Goal: Communication & Community: Participate in discussion

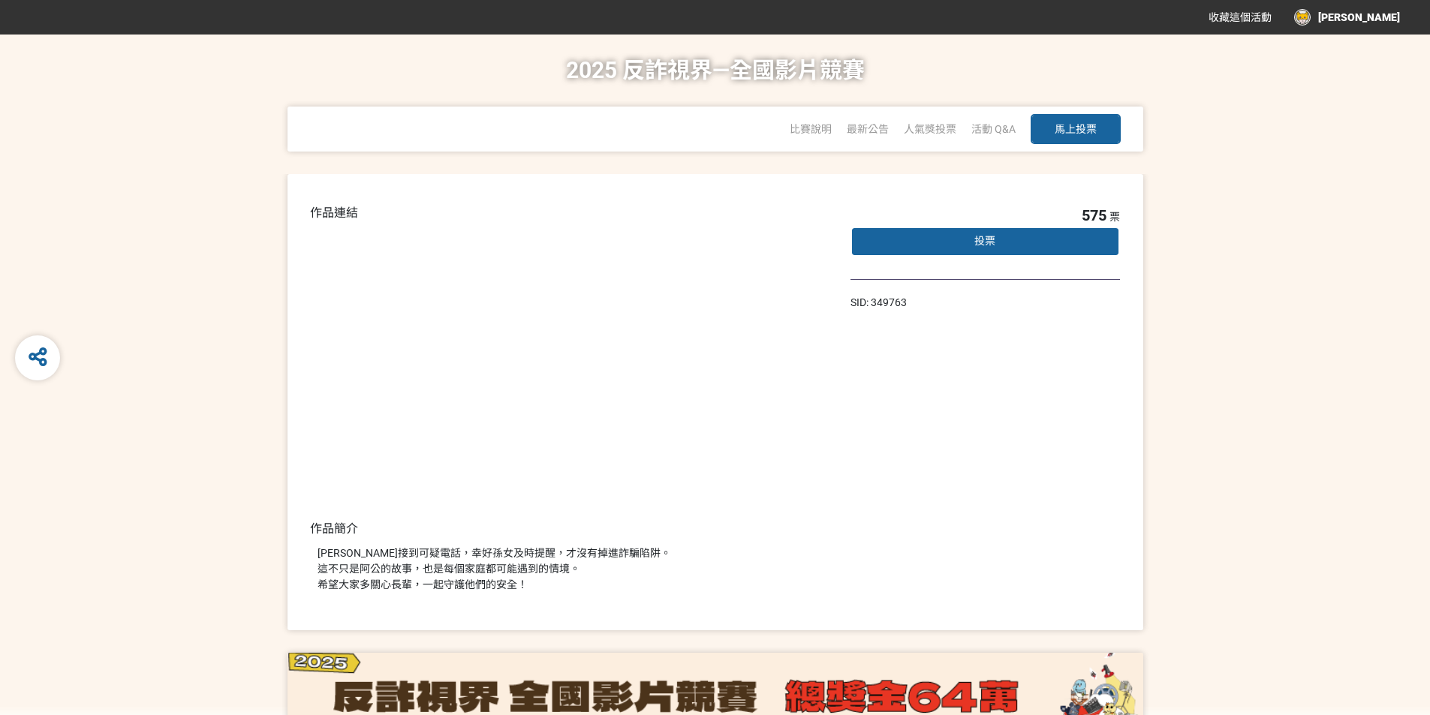
click at [1065, 244] on div "投票" at bounding box center [986, 242] width 270 height 30
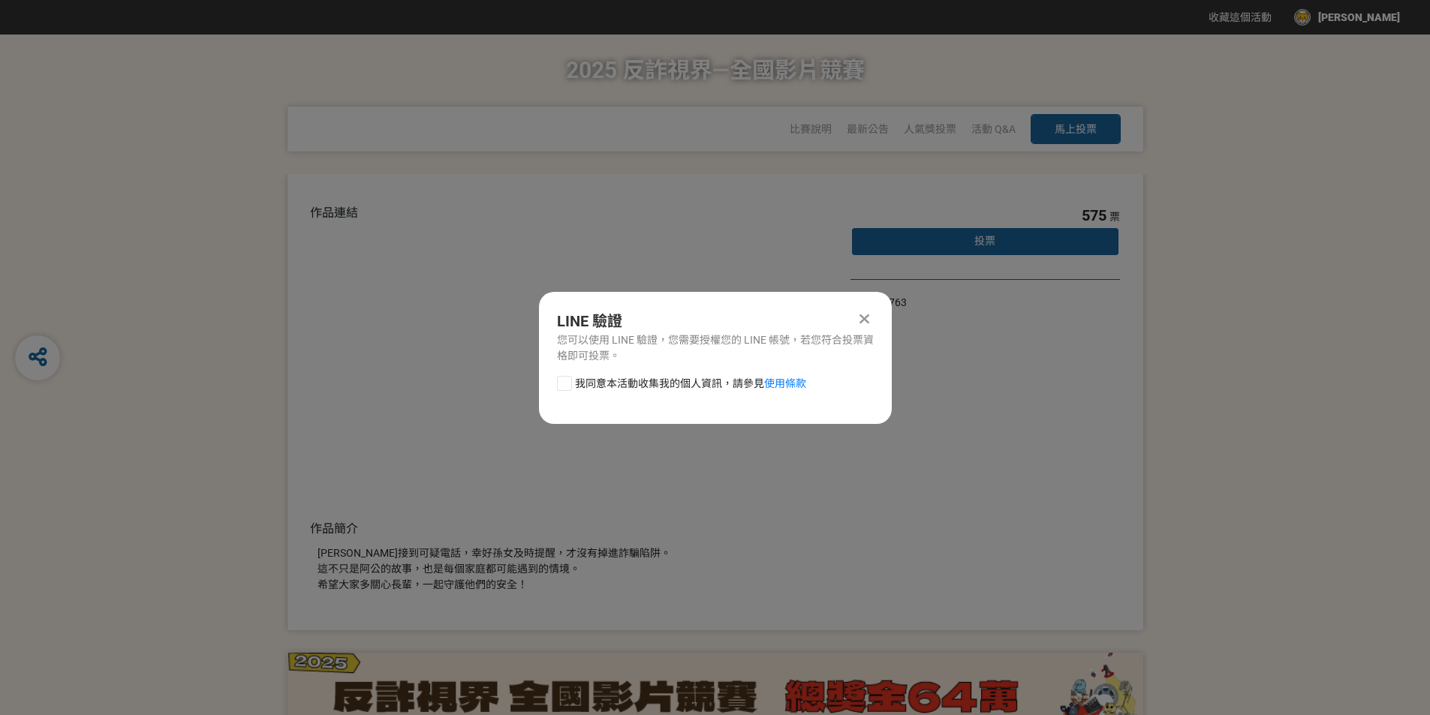
click at [588, 370] on div "LINE 驗證 您可以使用 LINE 驗證，您需要授權您的 LINE 帳號，若您符合投票資格即可投票。 我同意本活動收集我的個人資訊，請參見 使用條款" at bounding box center [715, 358] width 353 height 132
click at [581, 384] on span "我同意本活動收集我的個人資訊，請參見 使用條款" at bounding box center [690, 384] width 231 height 16
click at [568, 384] on input "我同意本活動收集我的個人資訊，請參見 使用條款" at bounding box center [563, 383] width 10 height 10
checkbox input "false"
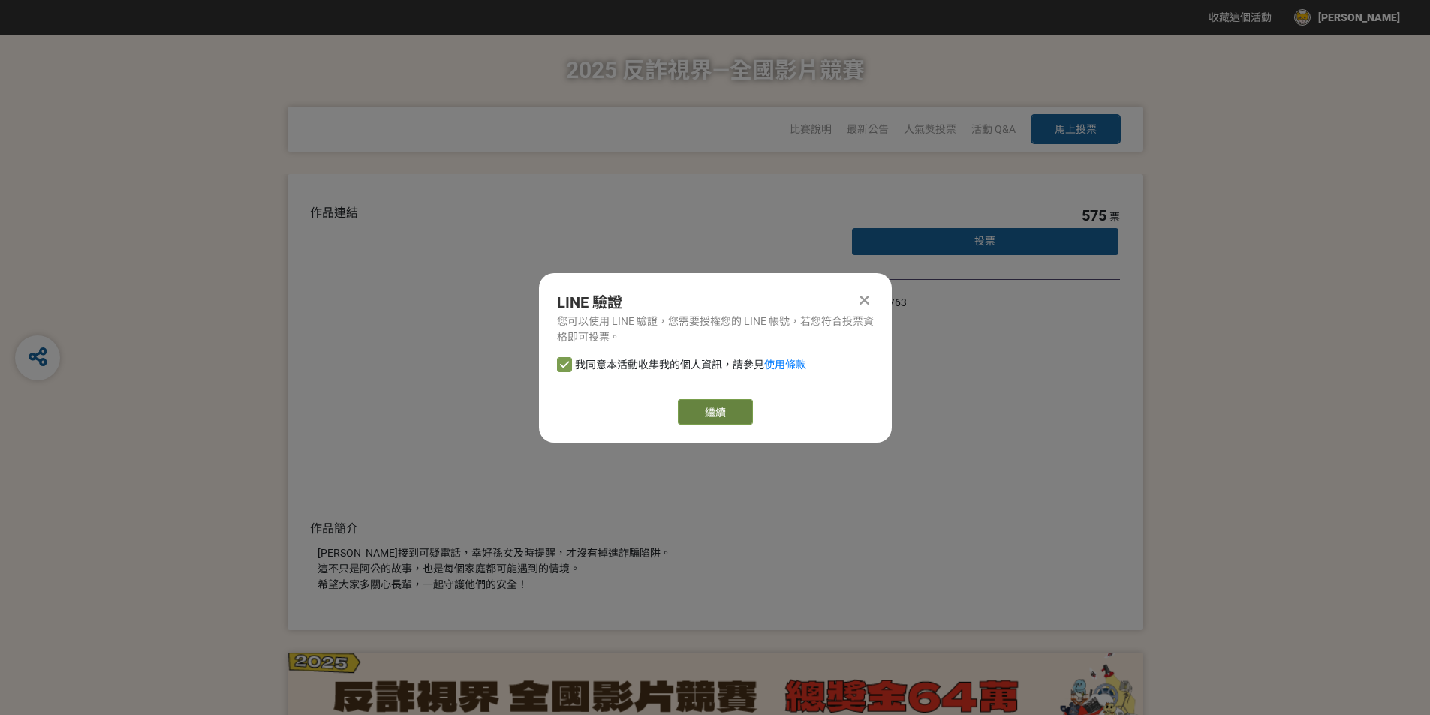
click at [743, 412] on link "繼續" at bounding box center [715, 412] width 75 height 26
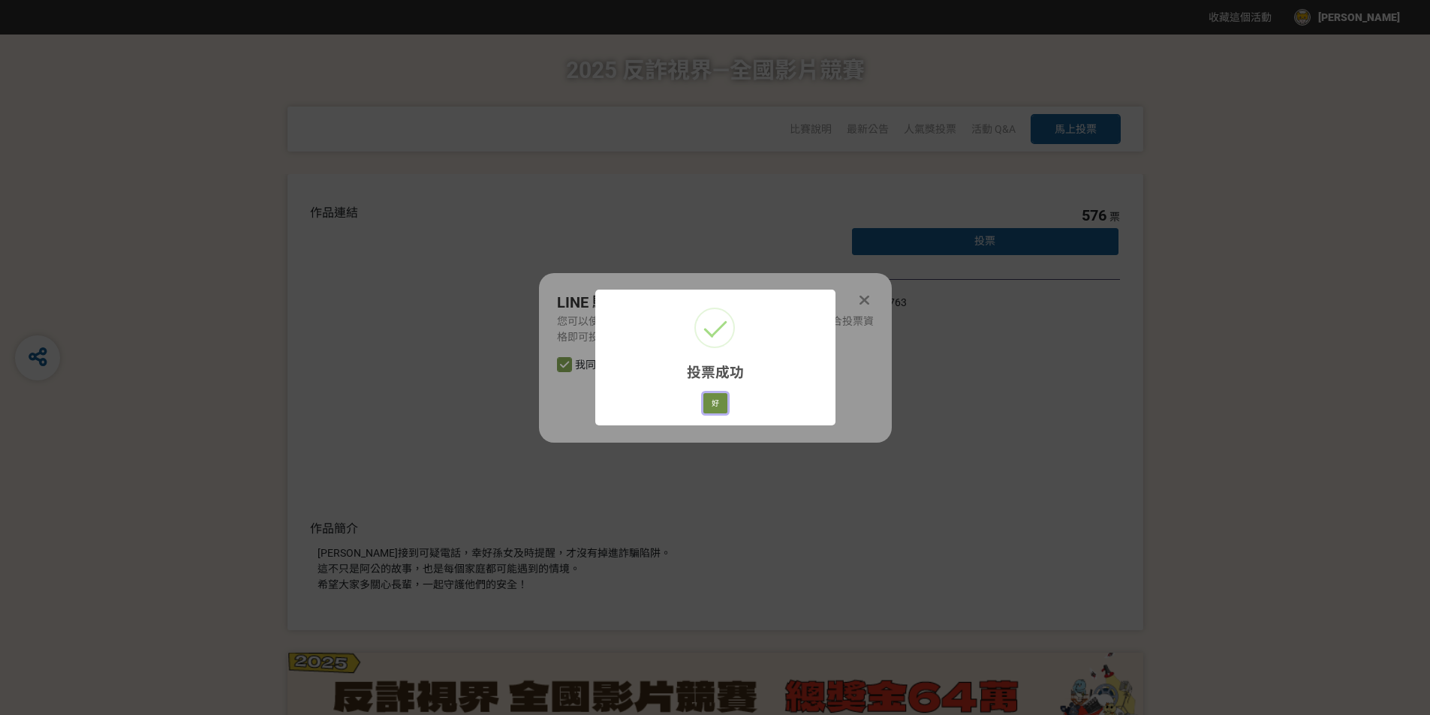
click at [717, 402] on button "好" at bounding box center [715, 403] width 24 height 21
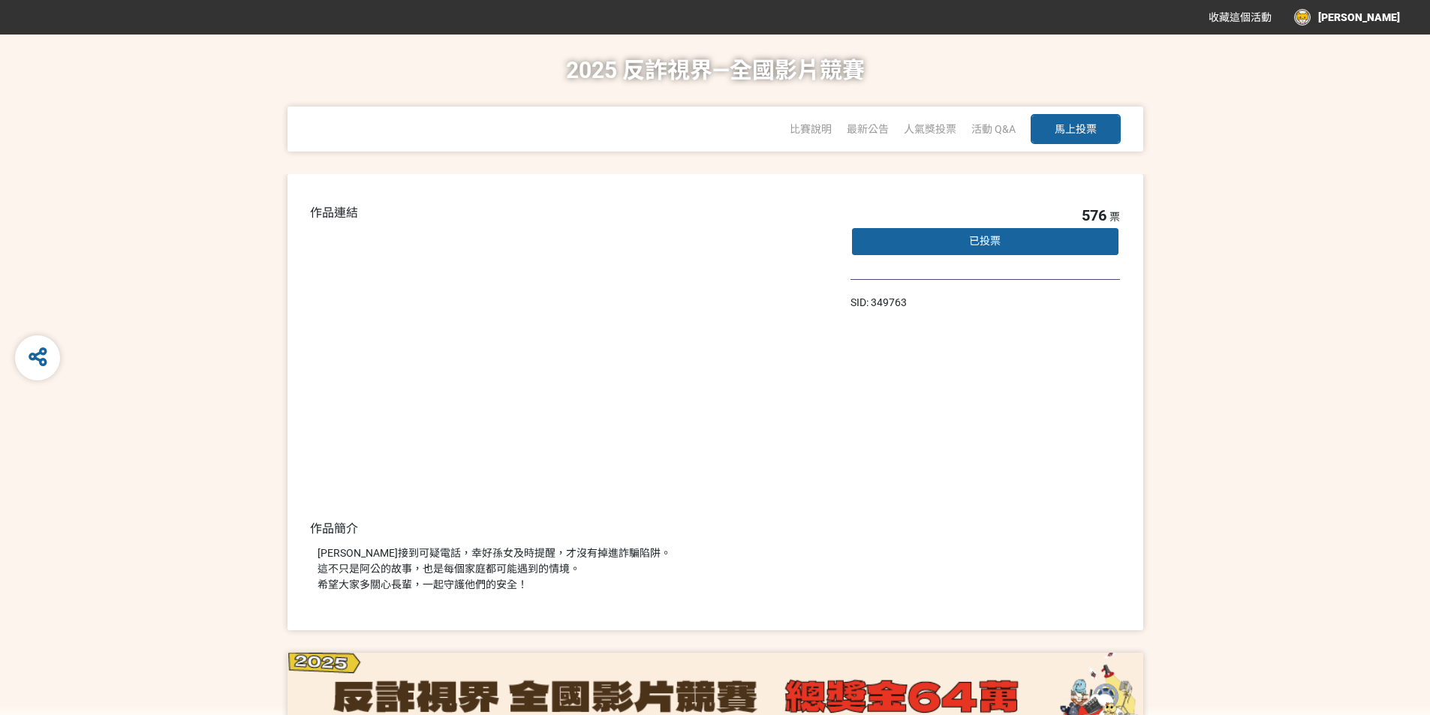
click at [1019, 240] on div "已投票" at bounding box center [986, 242] width 270 height 30
click at [1009, 240] on div "已投票" at bounding box center [986, 242] width 270 height 30
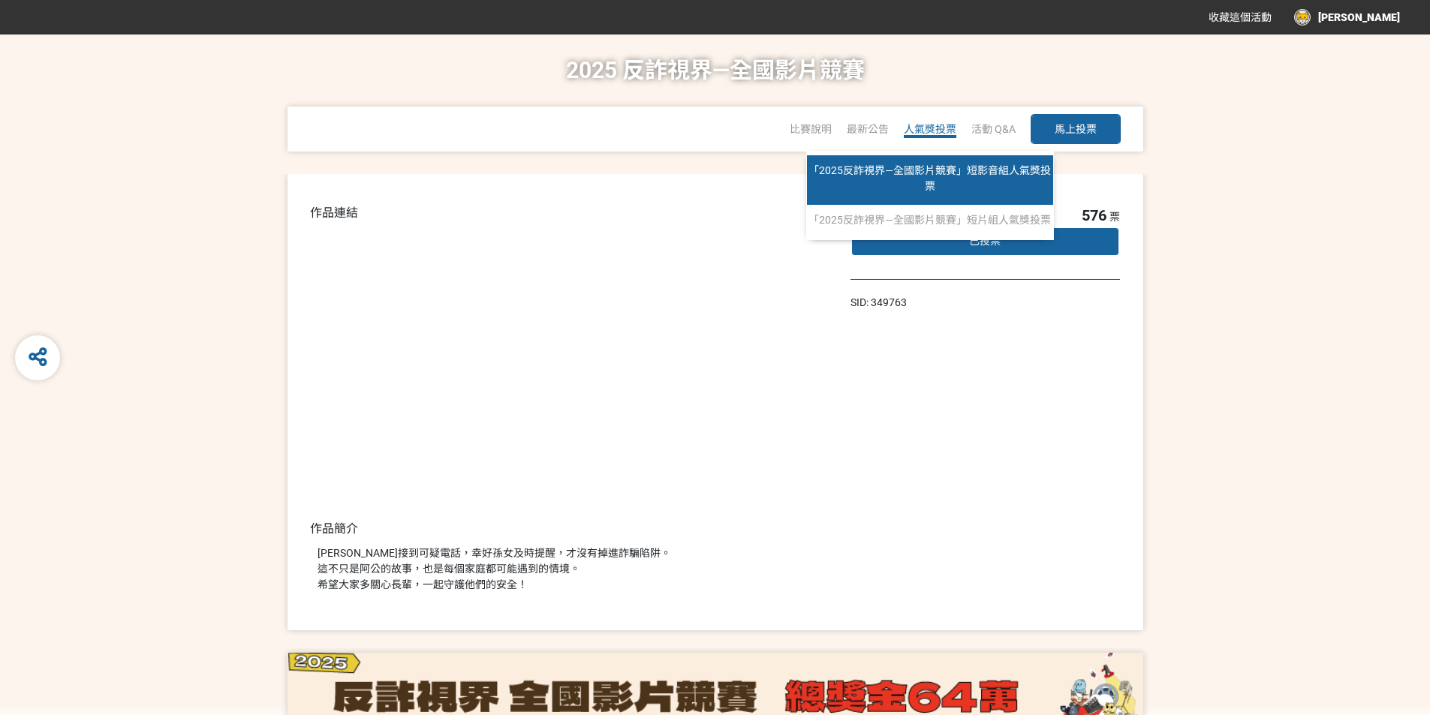
click at [933, 185] on span "「2025反詐視界—全國影片競賽」短影音組人氣獎投票" at bounding box center [930, 178] width 243 height 28
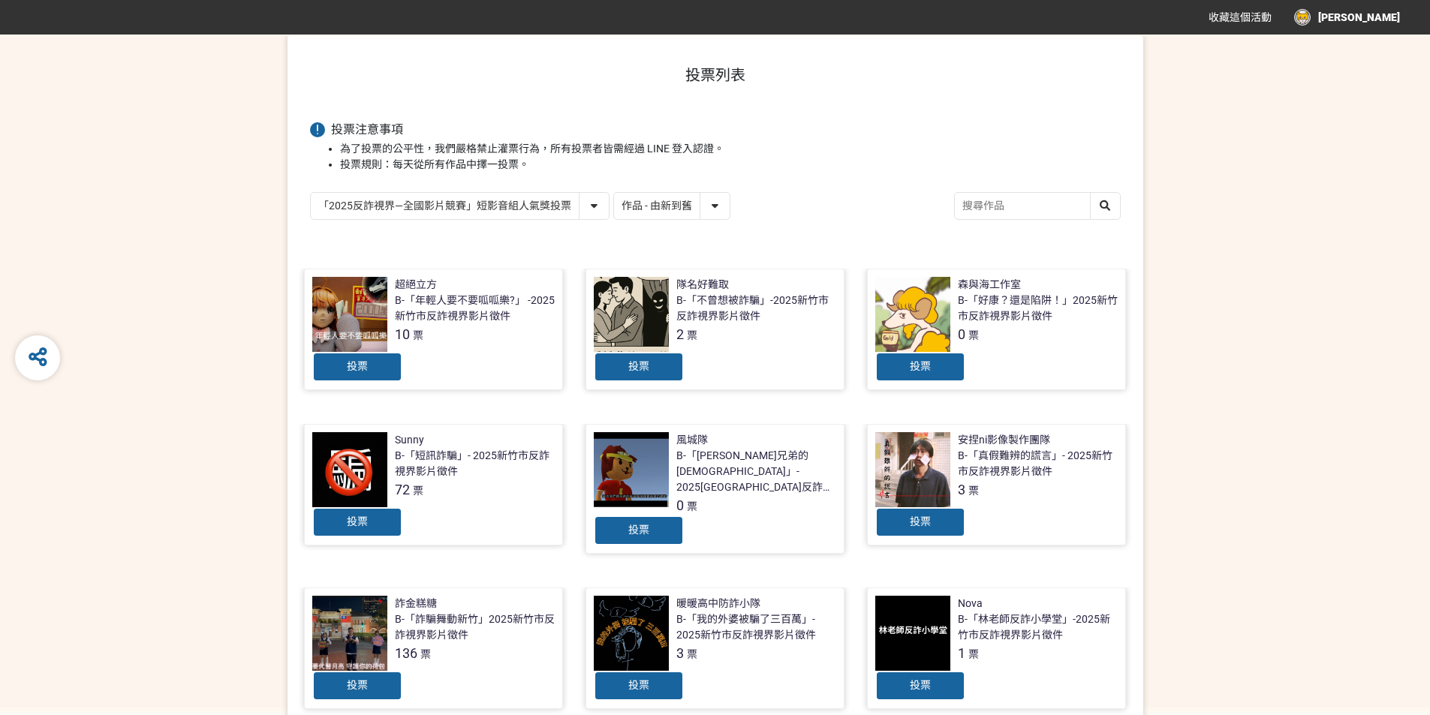
scroll to position [150, 0]
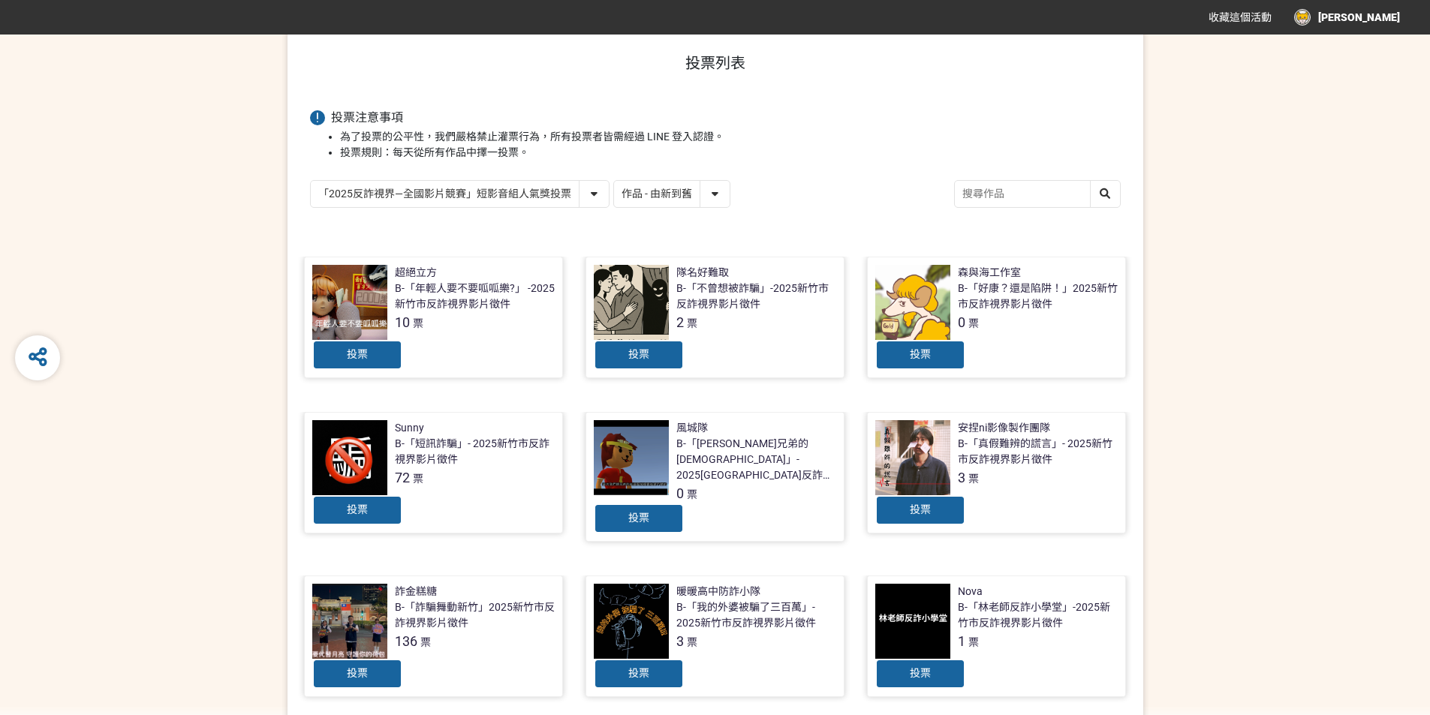
click at [643, 297] on div at bounding box center [631, 302] width 75 height 75
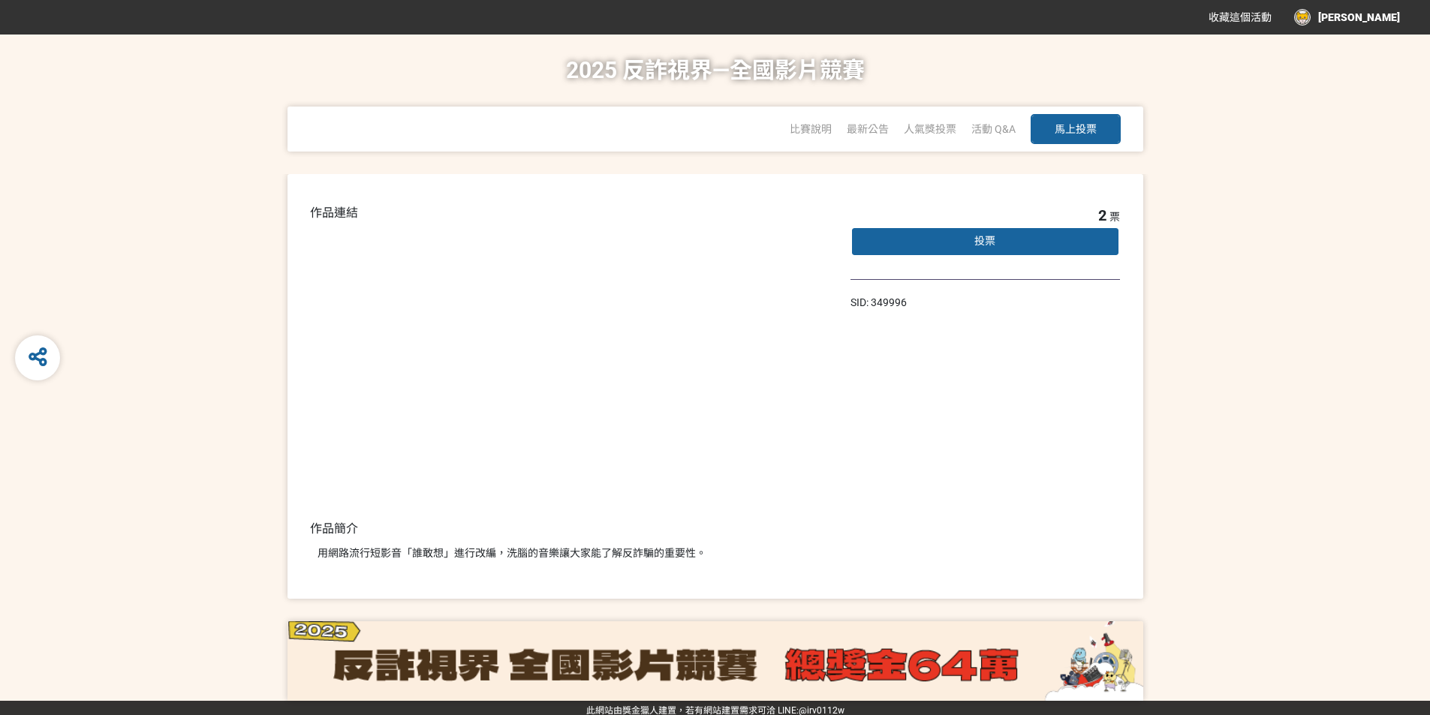
click at [967, 245] on div "投票" at bounding box center [986, 242] width 270 height 30
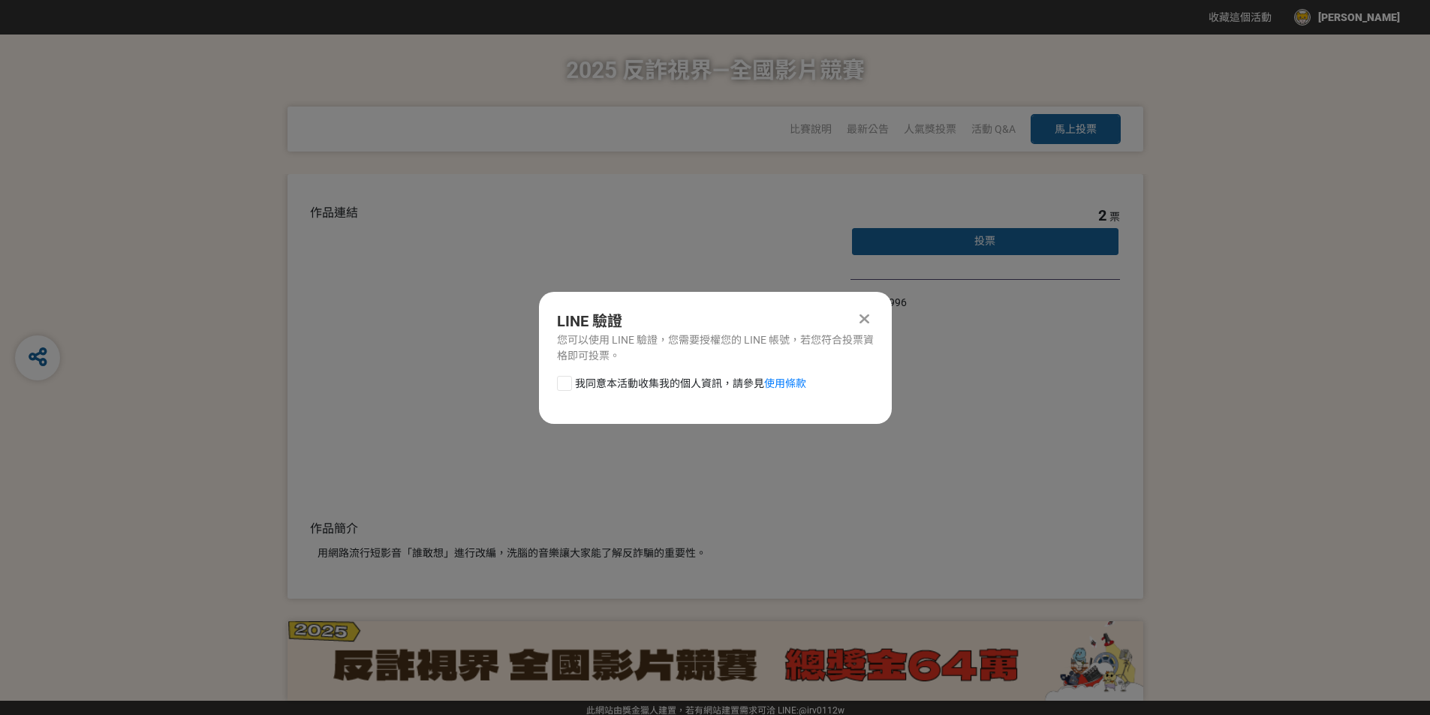
click at [861, 315] on icon at bounding box center [865, 319] width 10 height 15
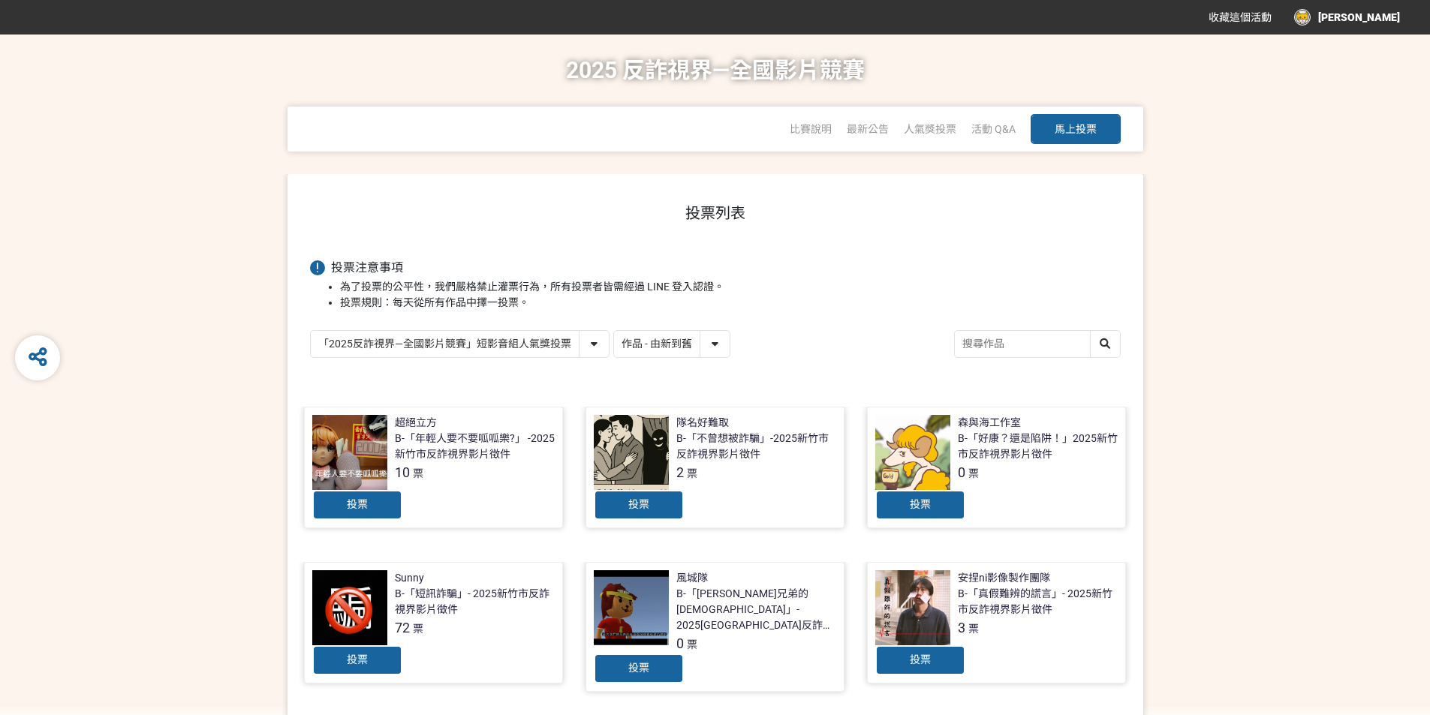
click at [455, 450] on div "B-「年輕人要不要呱呱樂?」 -2025新竹市反詐視界影片徵件" at bounding box center [475, 447] width 160 height 32
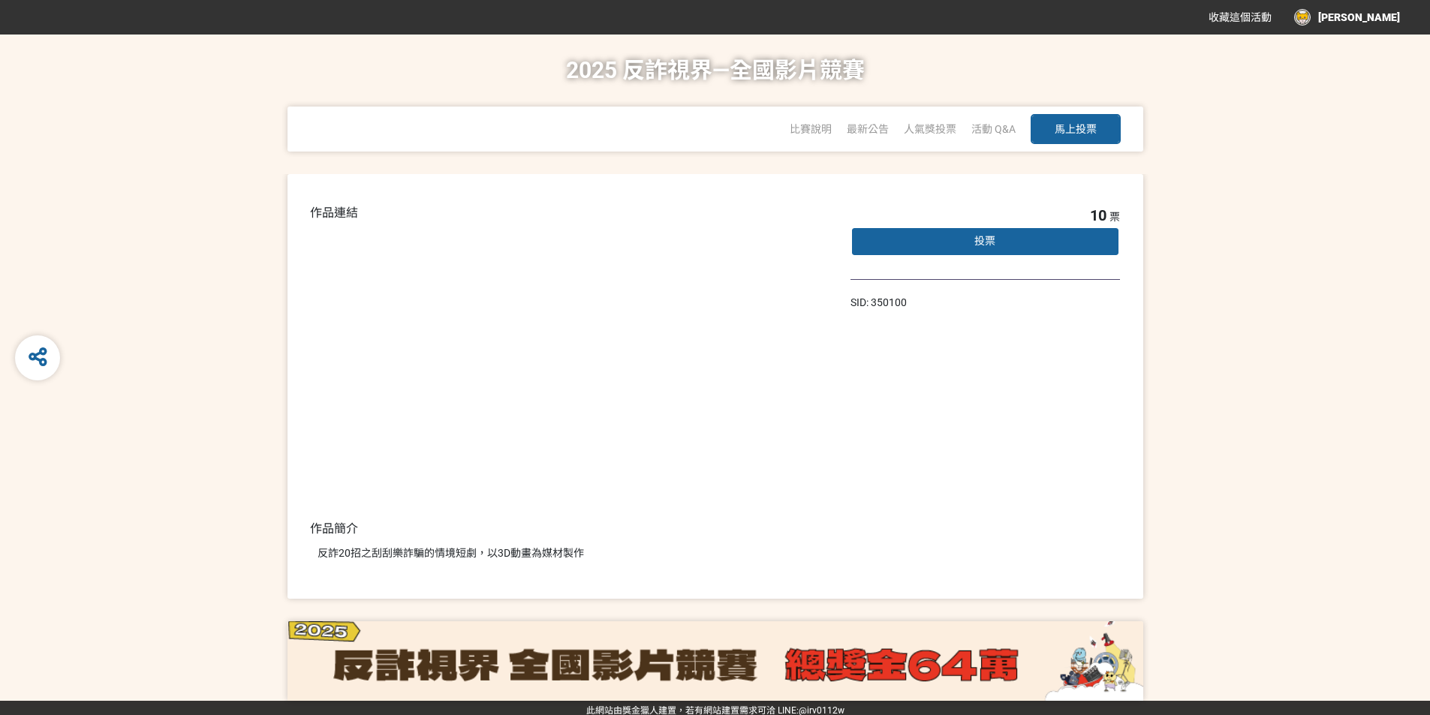
click at [966, 131] on div "比賽說明 最新公告 人氣獎投票 「2025反詐視界—全國影片競賽」短影音組人氣獎投票 「2025反詐視界—全國影片競賽」短片組人氣獎投票 活動 Q&A 馬上投票" at bounding box center [955, 130] width 331 height 47
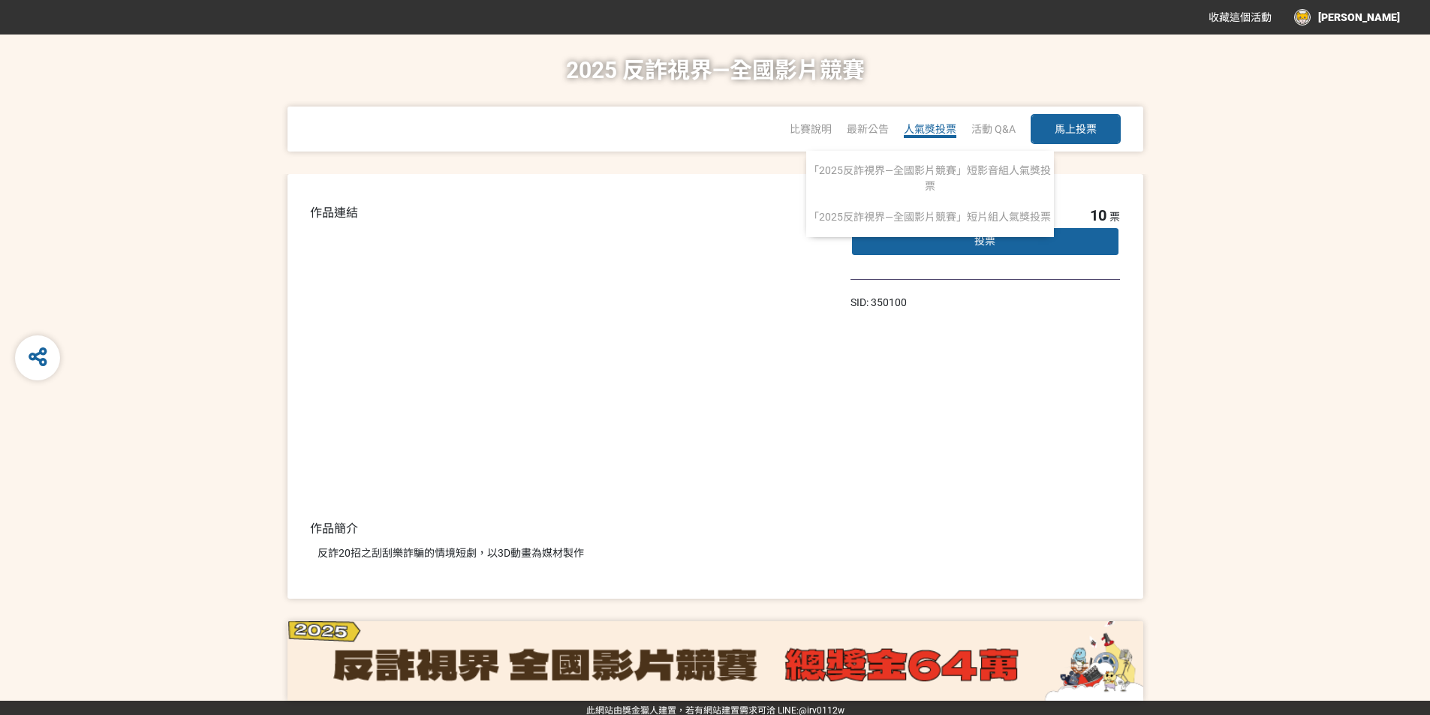
click at [944, 130] on span "人氣獎投票" at bounding box center [930, 129] width 53 height 12
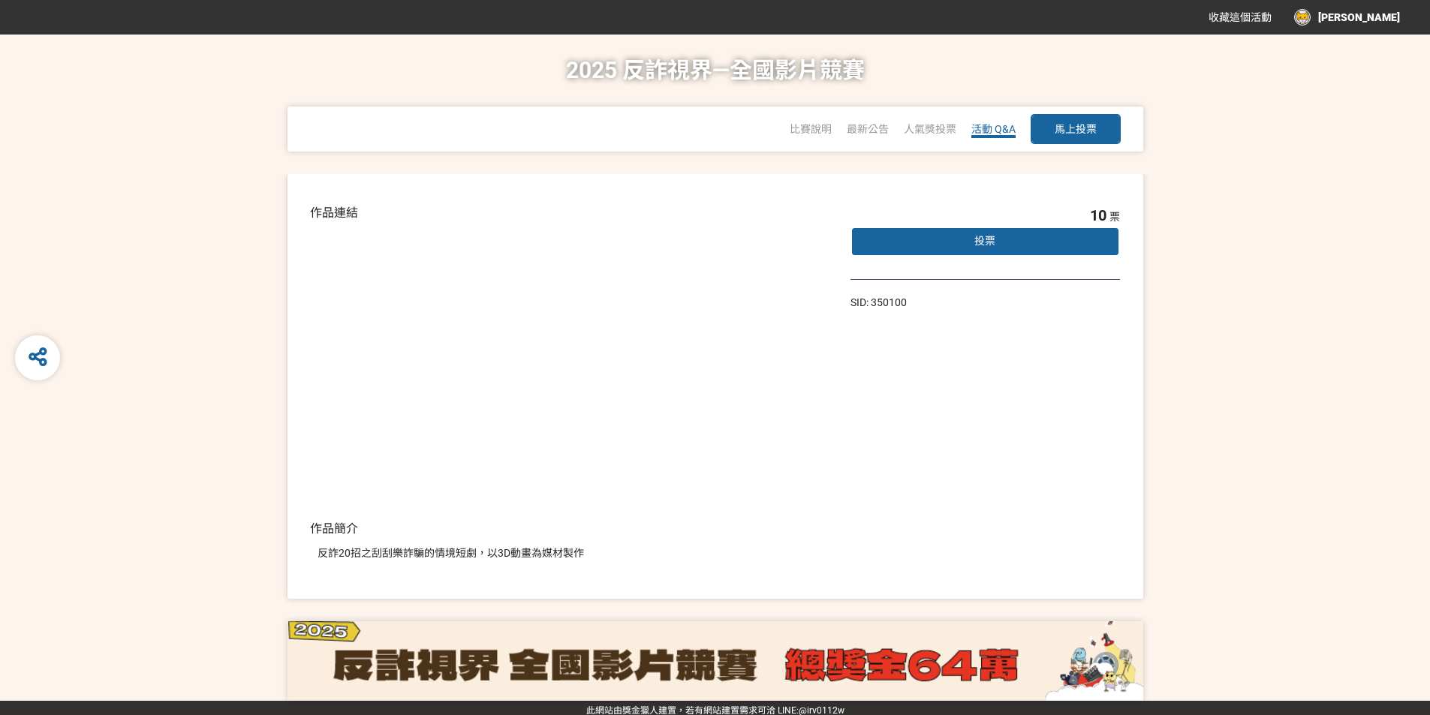
click at [979, 125] on span "活動 Q&A" at bounding box center [994, 129] width 44 height 12
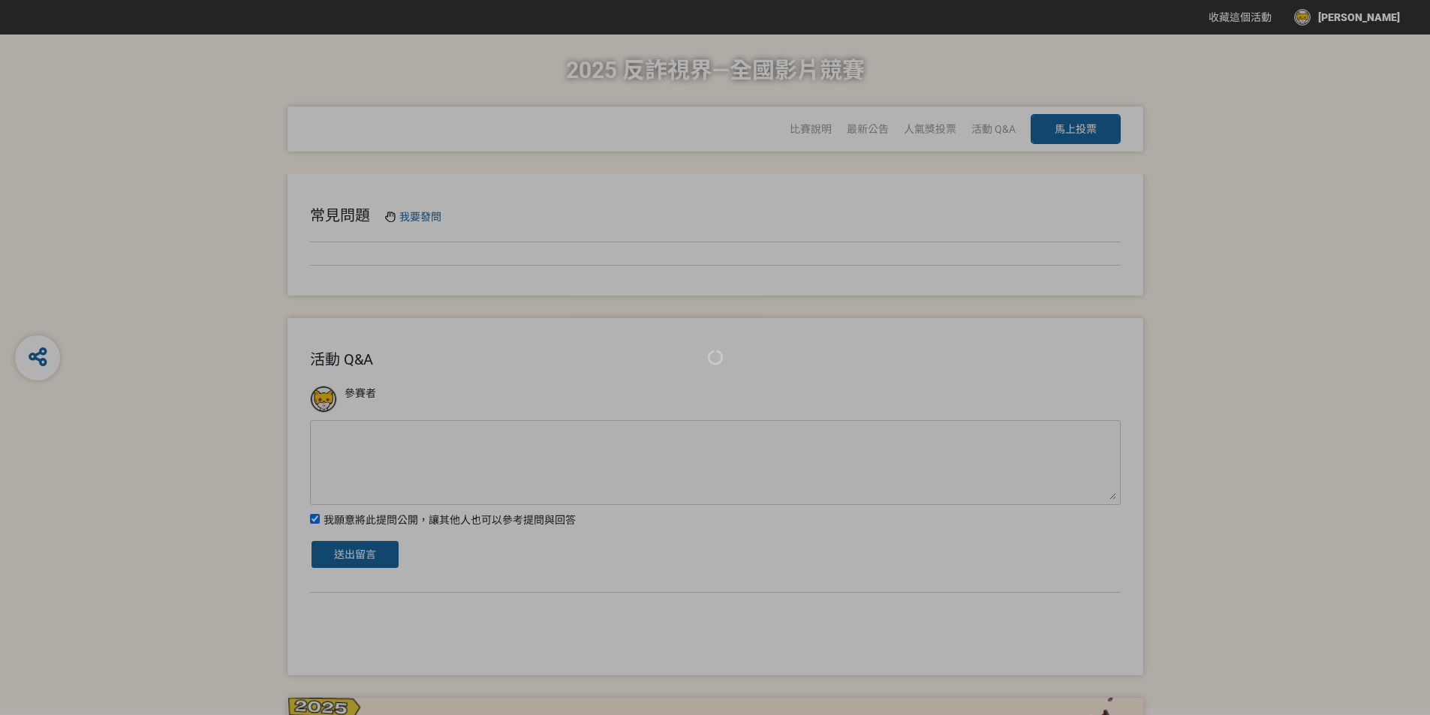
click at [811, 132] on div at bounding box center [715, 357] width 1430 height 715
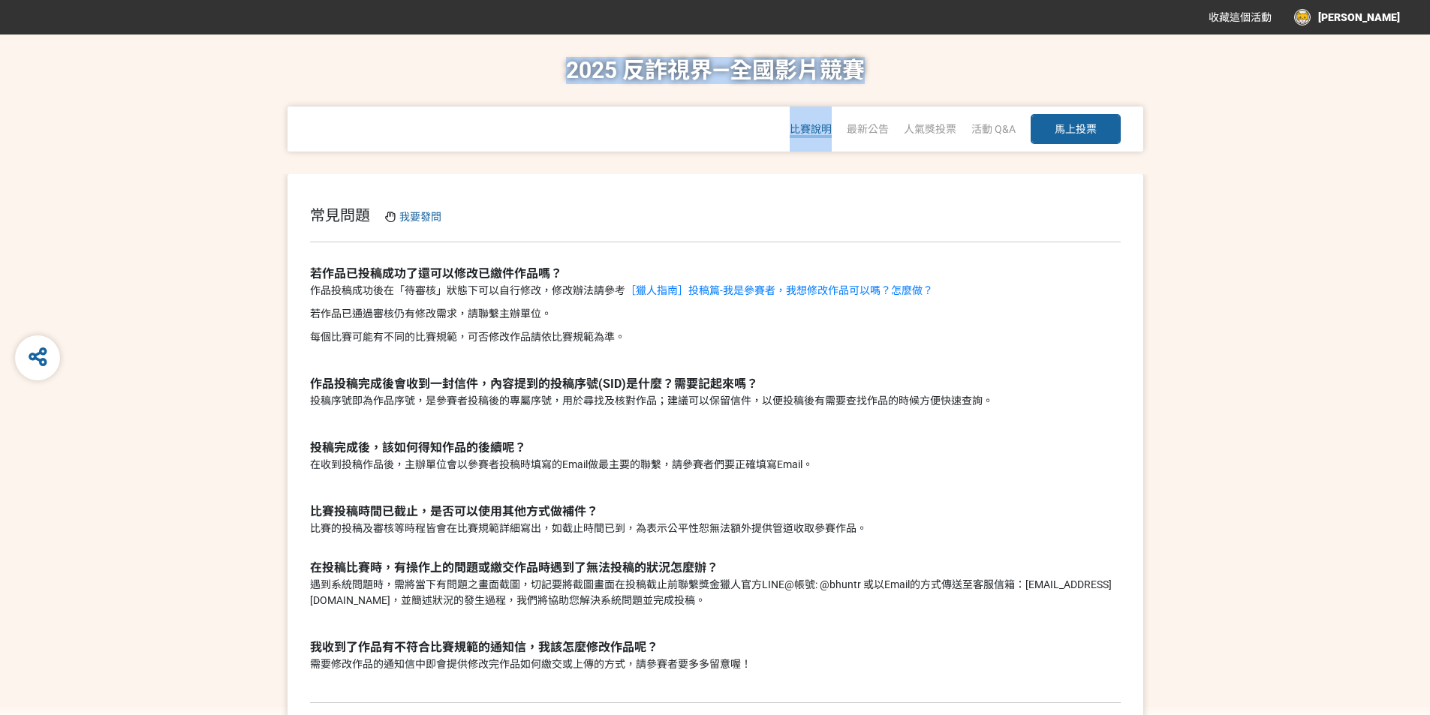
click at [811, 130] on span "比賽說明" at bounding box center [811, 129] width 42 height 12
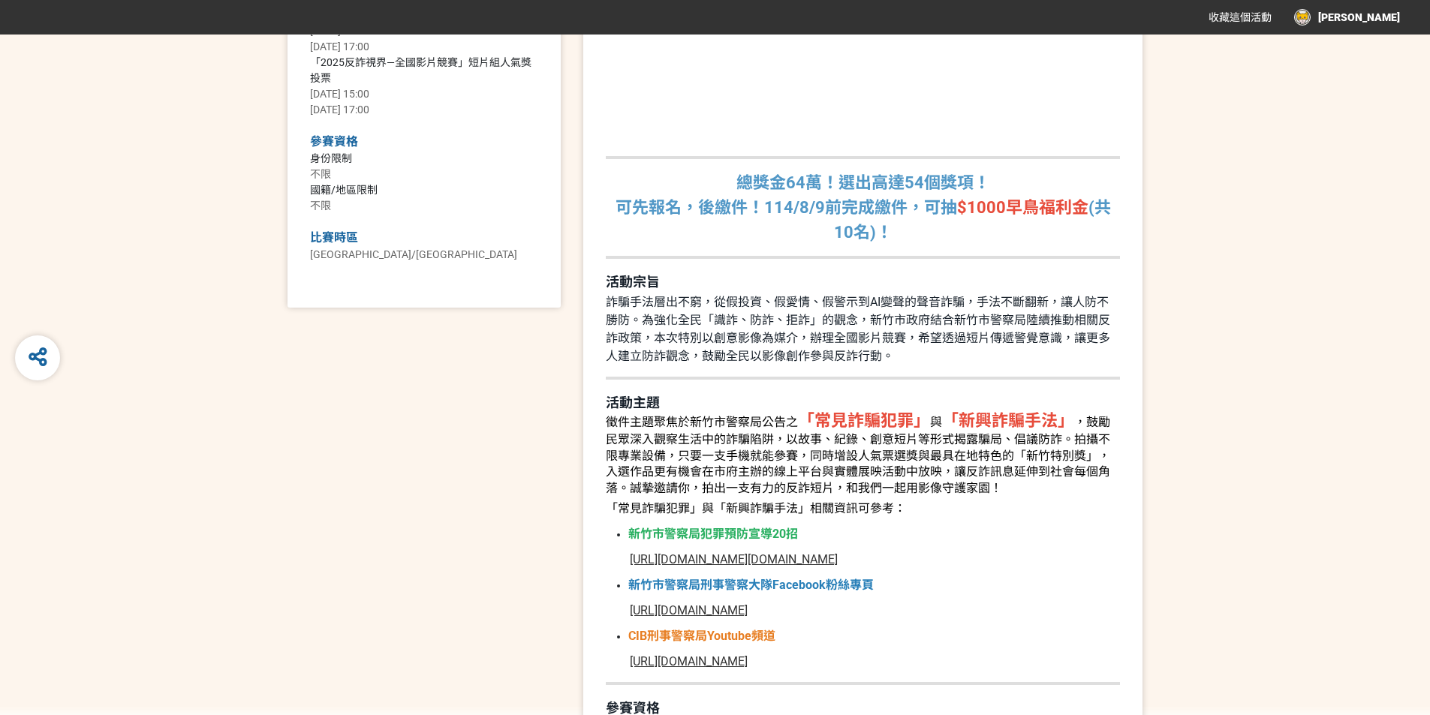
scroll to position [526, 0]
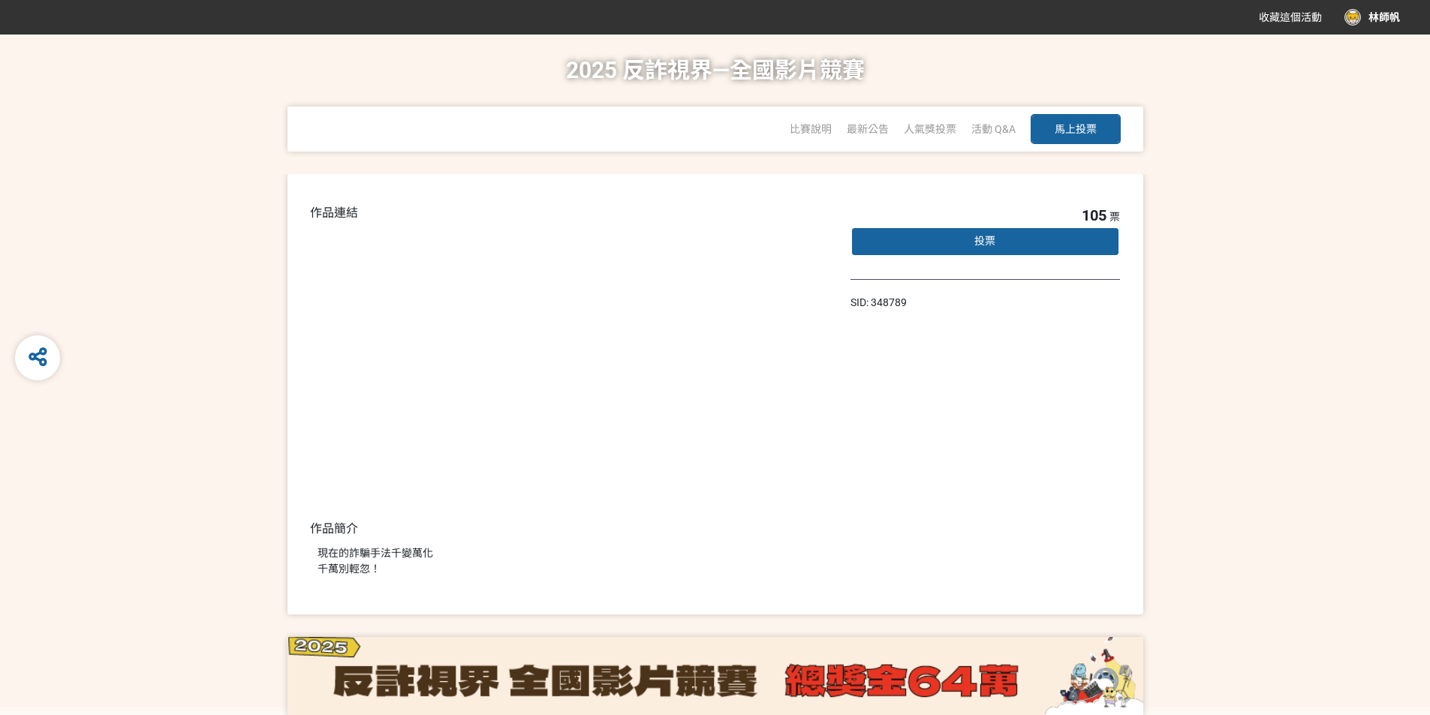
click at [1004, 249] on div "投票" at bounding box center [986, 242] width 270 height 30
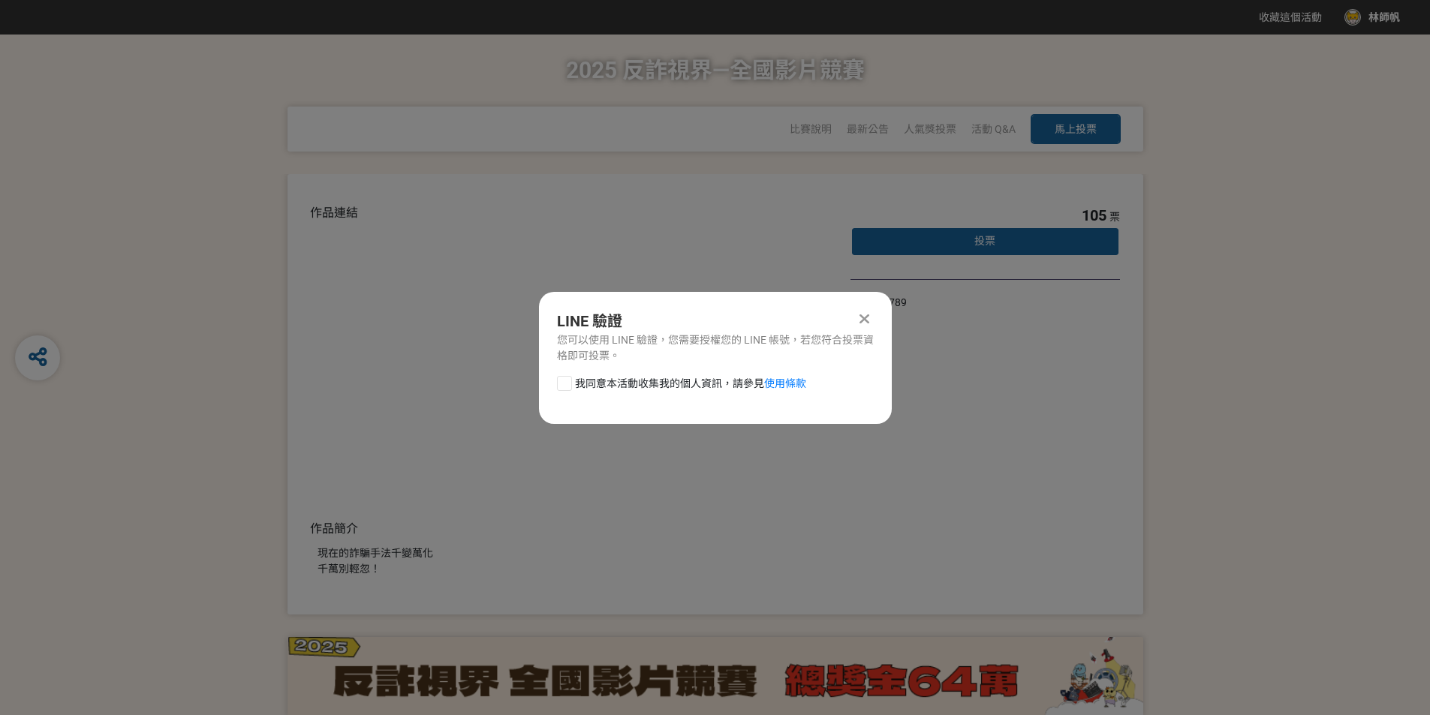
click at [625, 384] on span "我同意本活動收集我的個人資訊，請參見 使用條款" at bounding box center [690, 384] width 231 height 16
click at [568, 384] on input "我同意本活動收集我的個人資訊，請參見 使用條款" at bounding box center [563, 383] width 10 height 10
checkbox input "false"
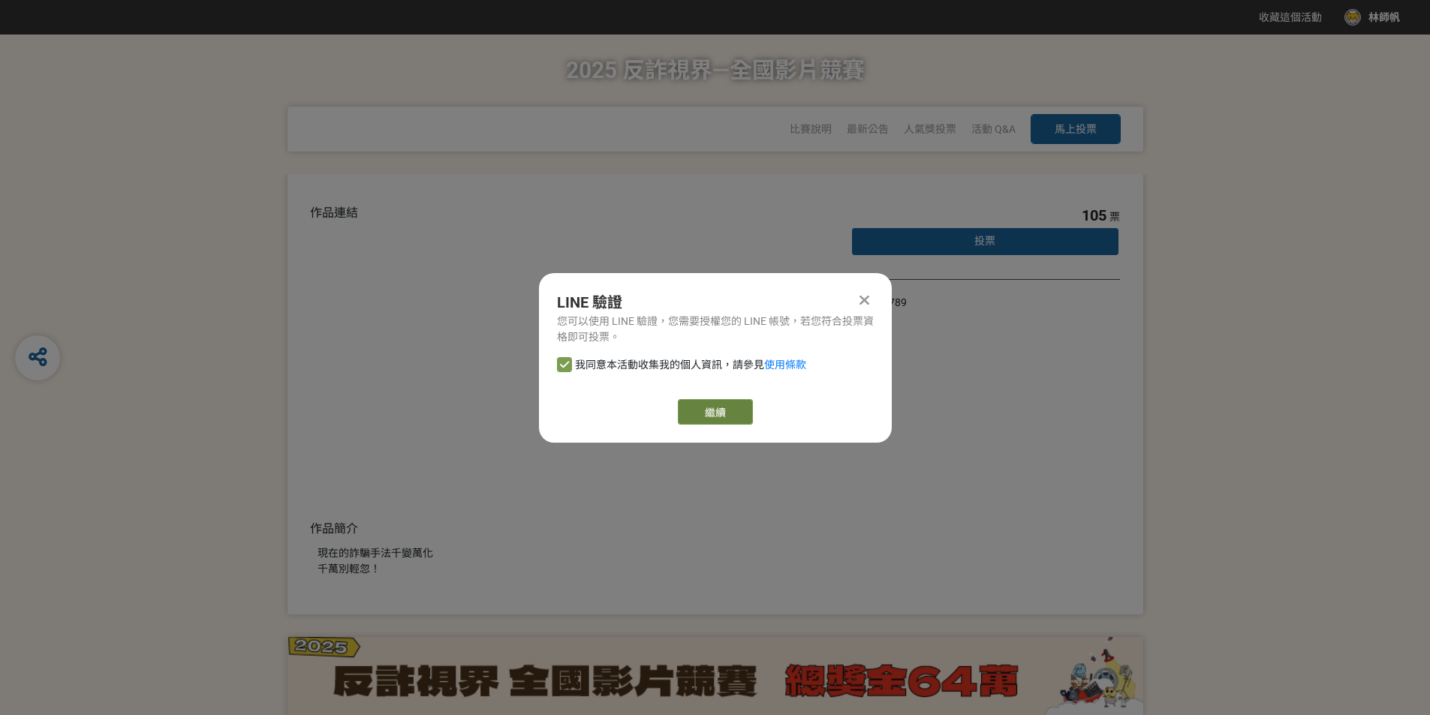
click at [709, 403] on button "繼續" at bounding box center [715, 412] width 75 height 26
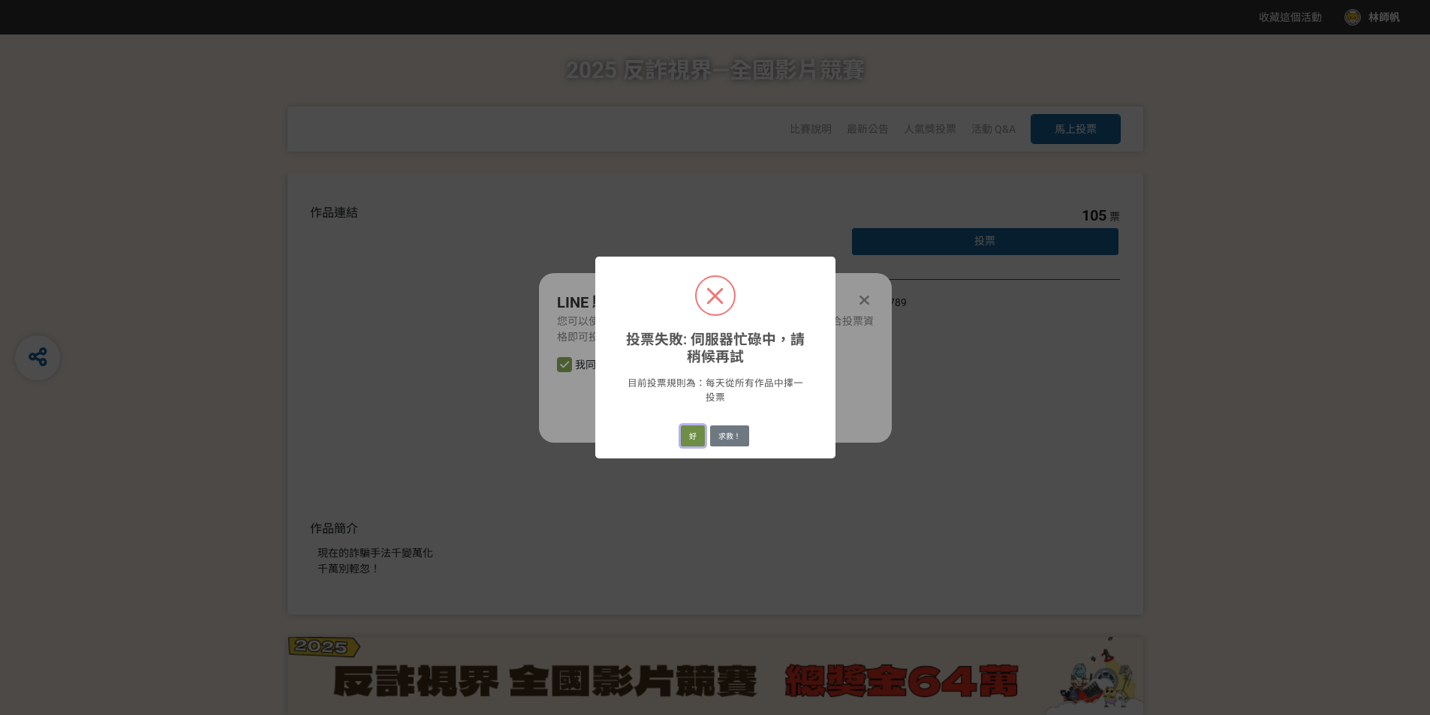
click at [692, 442] on button "好" at bounding box center [693, 436] width 24 height 21
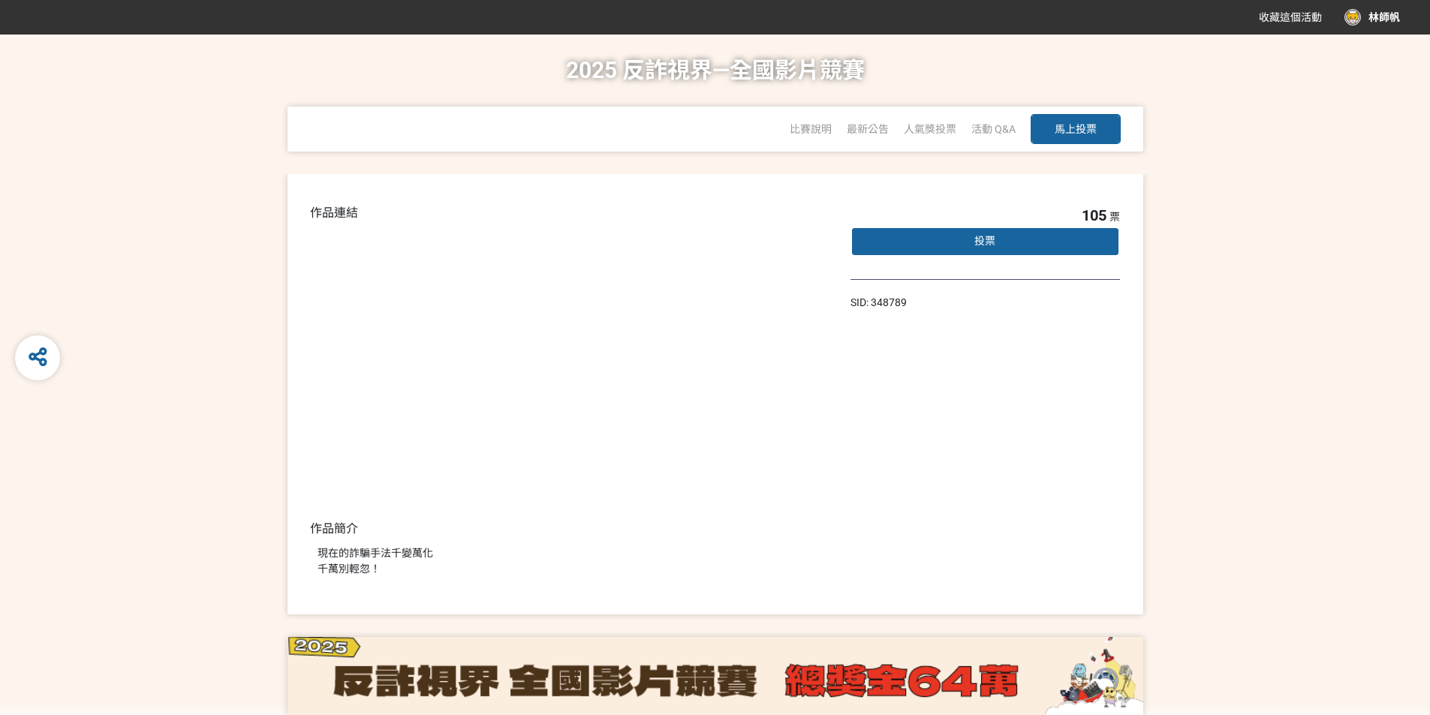
click at [959, 245] on div "投票" at bounding box center [986, 242] width 270 height 30
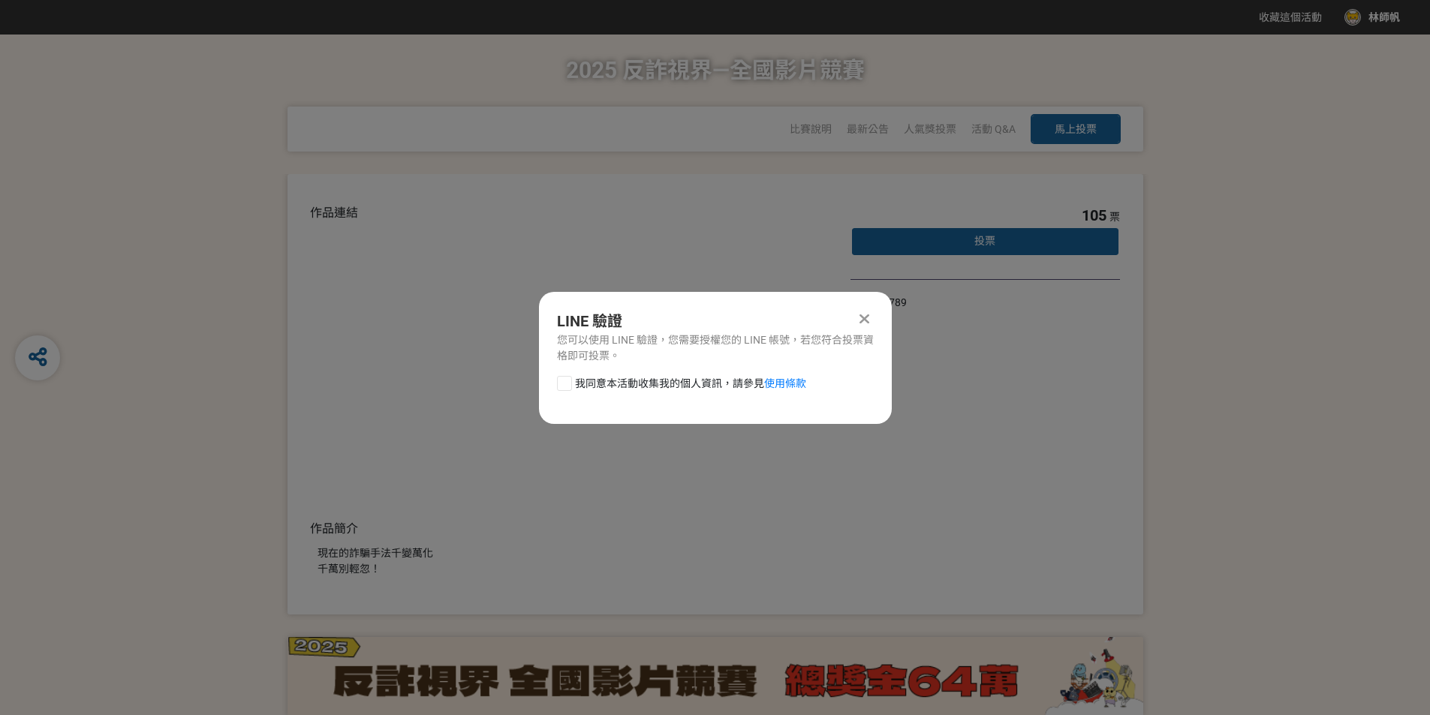
click at [866, 315] on icon at bounding box center [865, 319] width 10 height 15
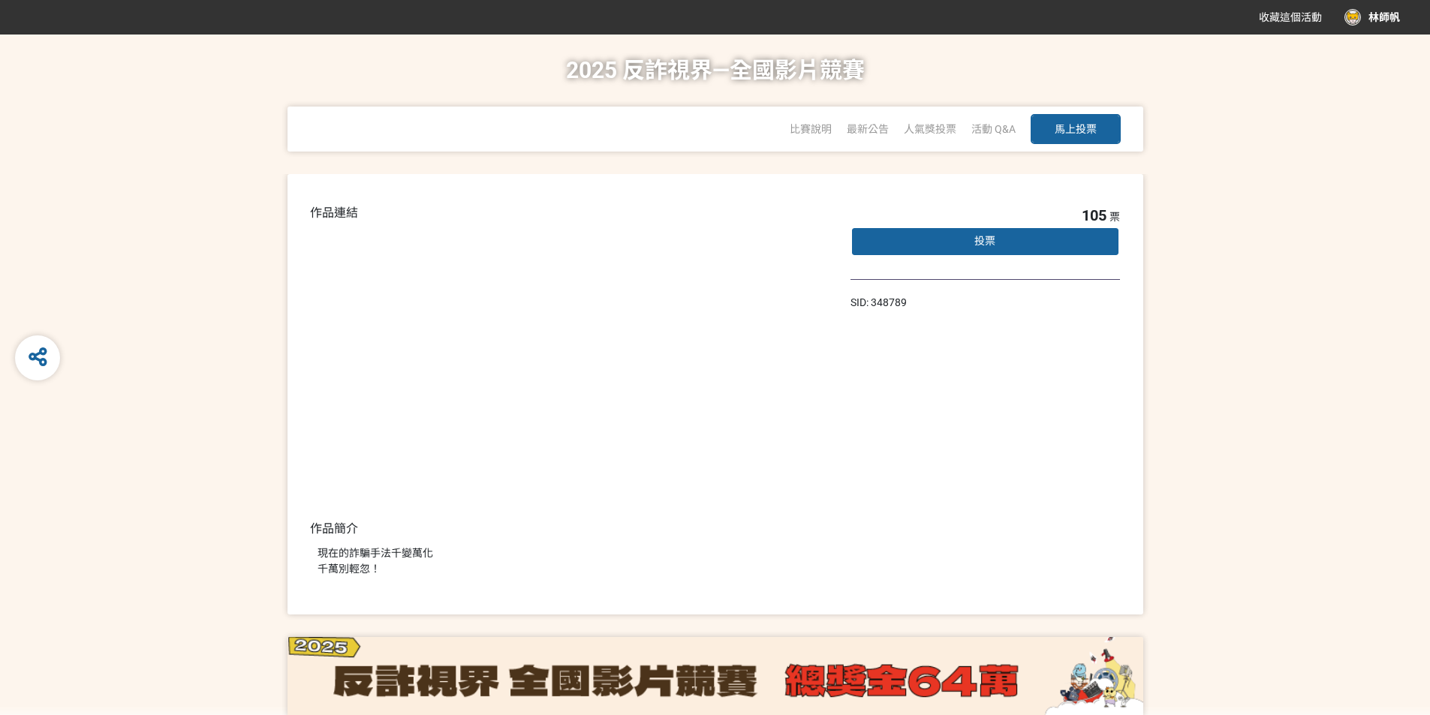
click at [1376, 14] on div "林師帆" at bounding box center [1373, 17] width 56 height 17
click at [1346, 143] on div "登出" at bounding box center [1368, 154] width 83 height 30
click at [1387, 20] on div at bounding box center [1392, 17] width 17 height 17
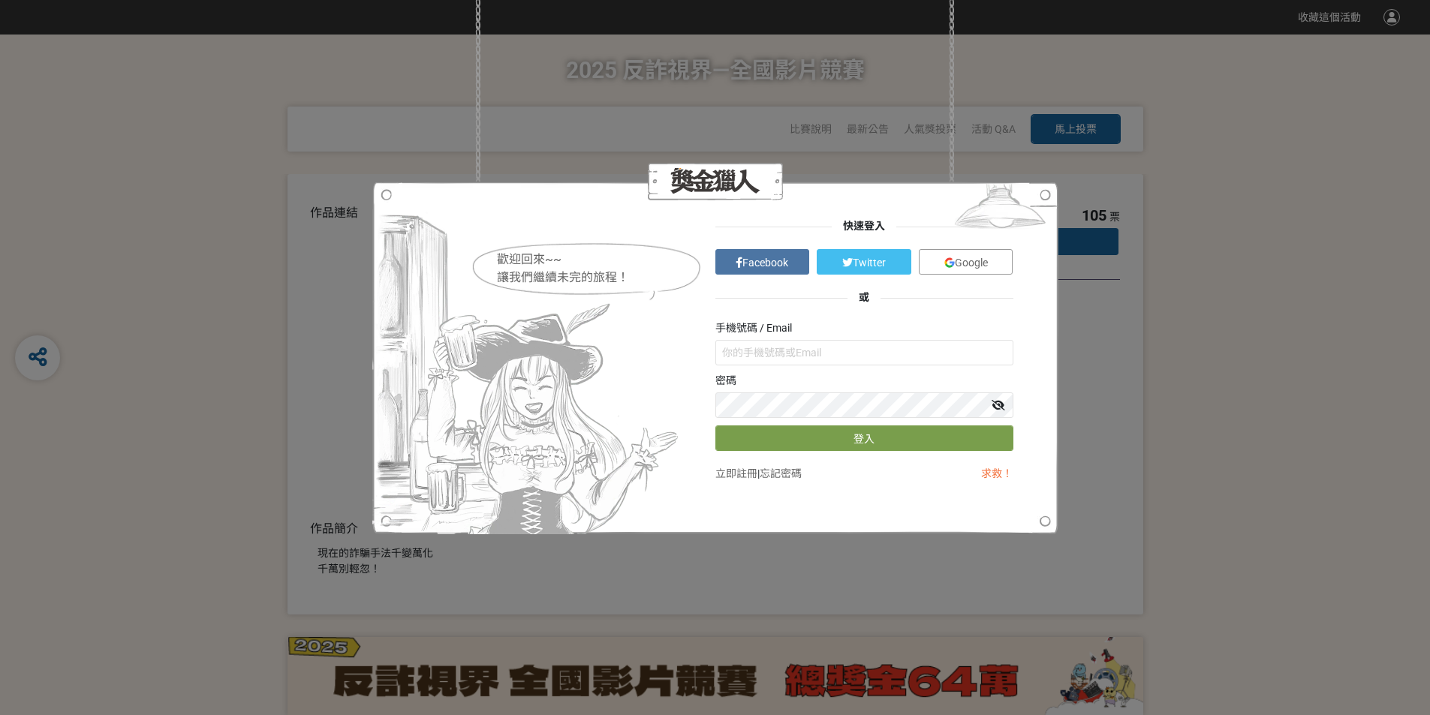
click at [1190, 171] on div "歡迎回來~~ 讓我們繼續未完的旅程！ 快速登入 Facebook Twitter Google 或 手機號碼 / Email 密碼 登入 立即註冊 | 忘記密…" at bounding box center [715, 357] width 1430 height 715
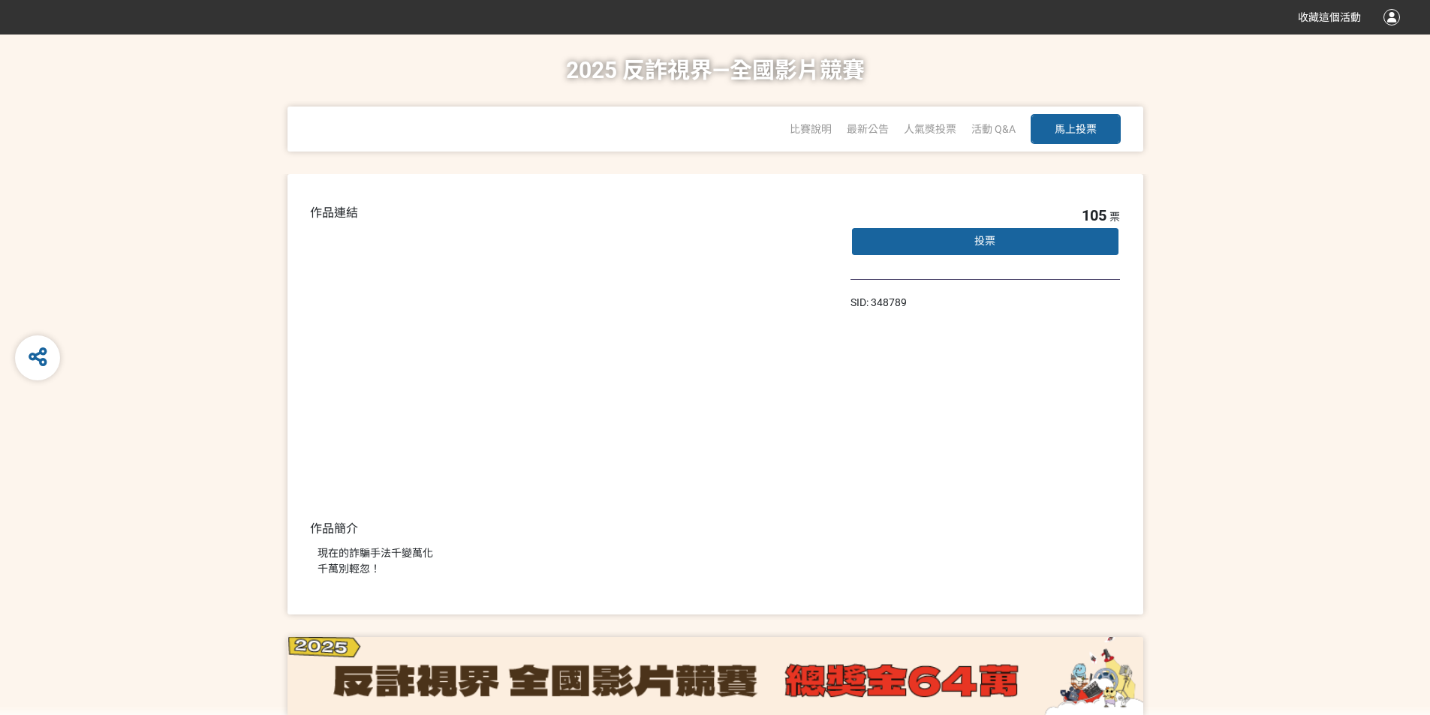
click at [1080, 234] on div "投票" at bounding box center [986, 242] width 270 height 30
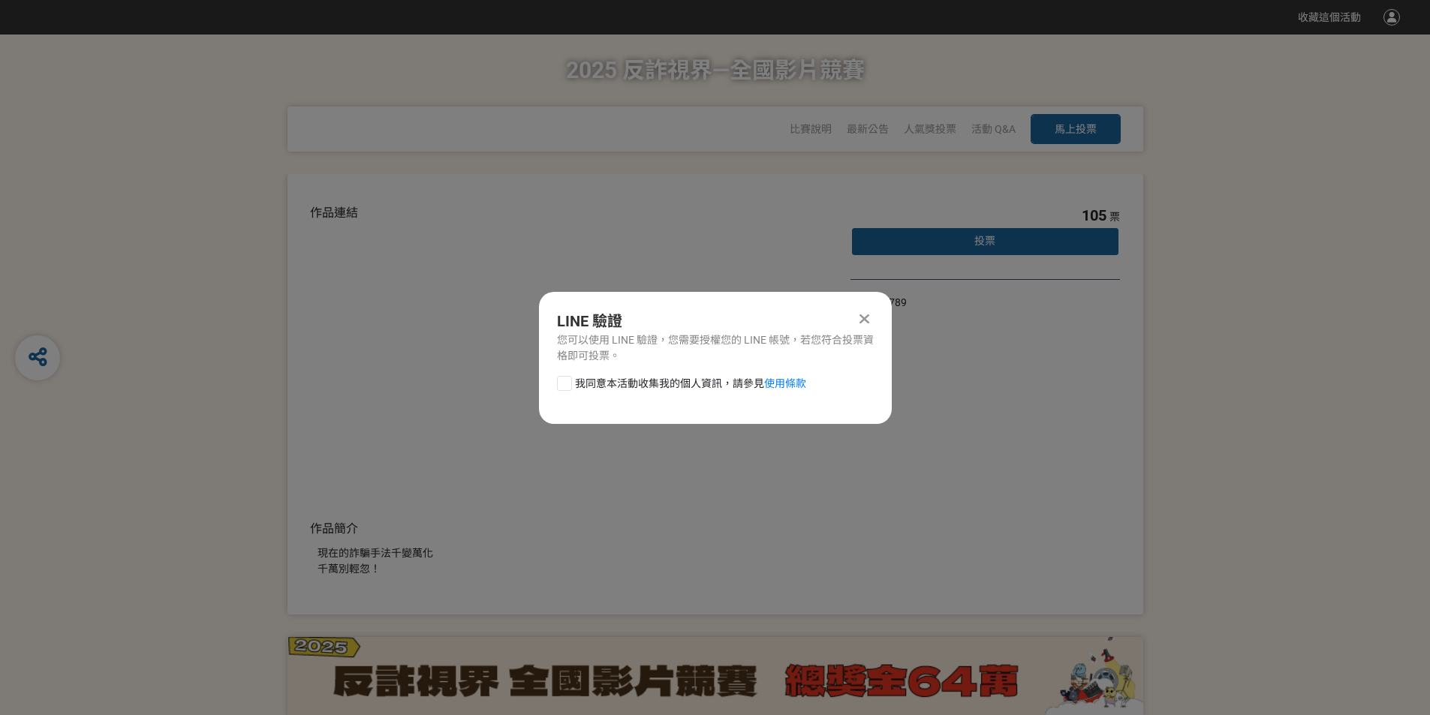
click at [645, 384] on span "我同意本活動收集我的個人資訊，請參見 使用條款" at bounding box center [690, 384] width 231 height 16
click at [568, 384] on input "我同意本活動收集我的個人資訊，請參見 使用條款" at bounding box center [563, 383] width 10 height 10
checkbox input "false"
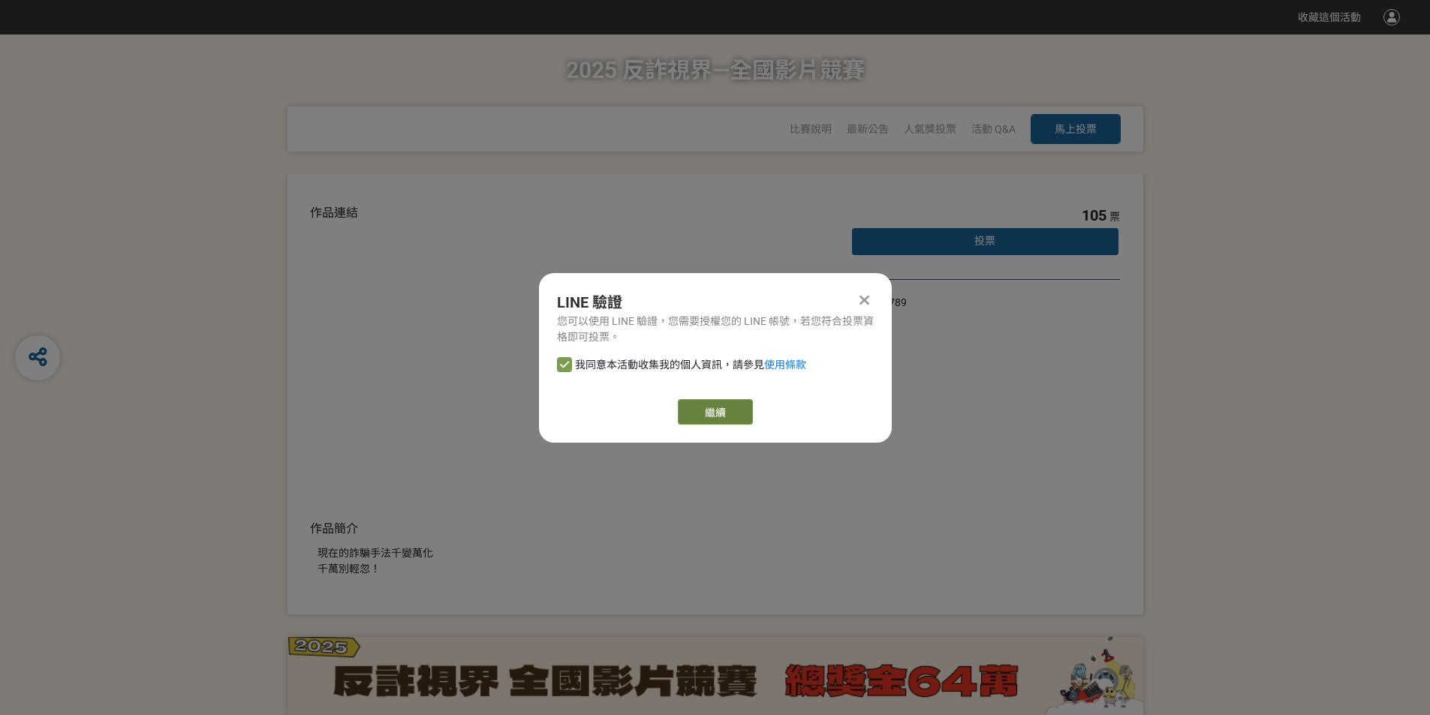
click at [709, 409] on button "繼續" at bounding box center [715, 412] width 75 height 26
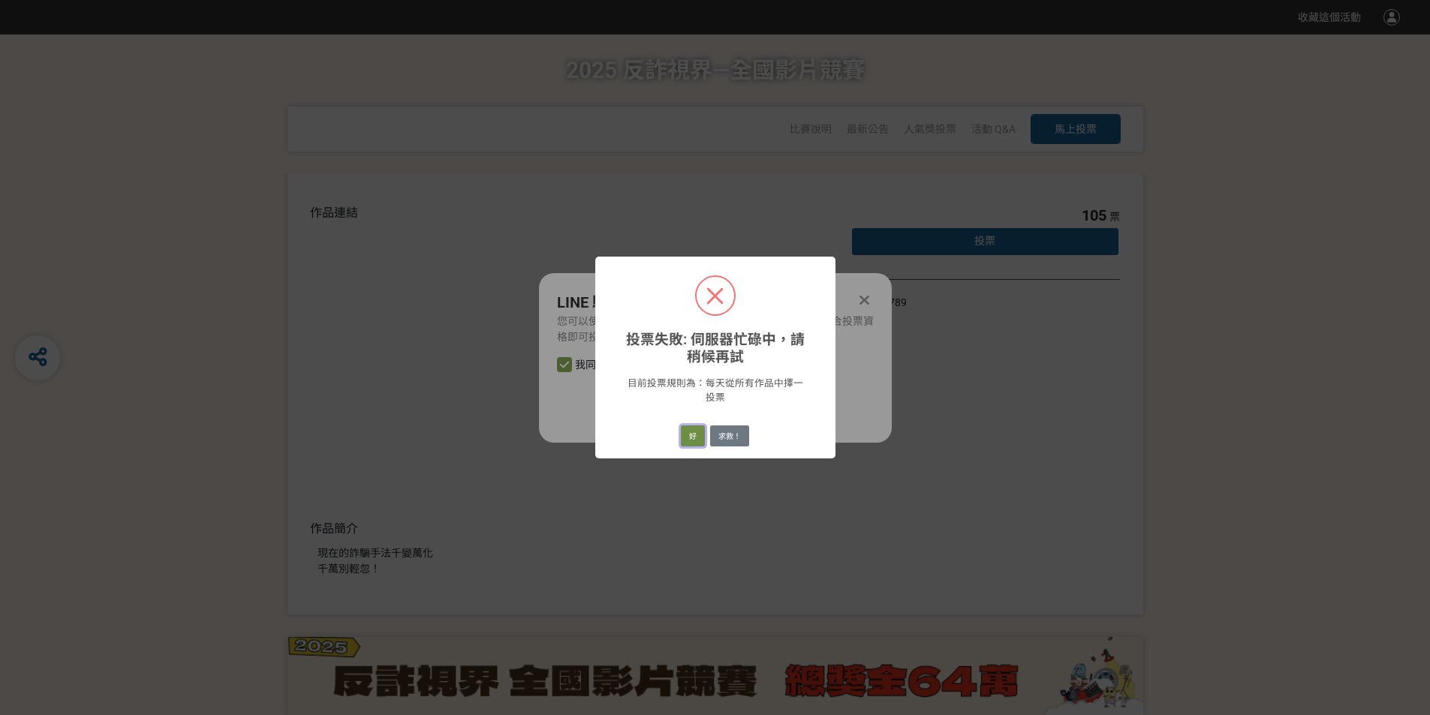
click at [684, 438] on button "好" at bounding box center [693, 436] width 24 height 21
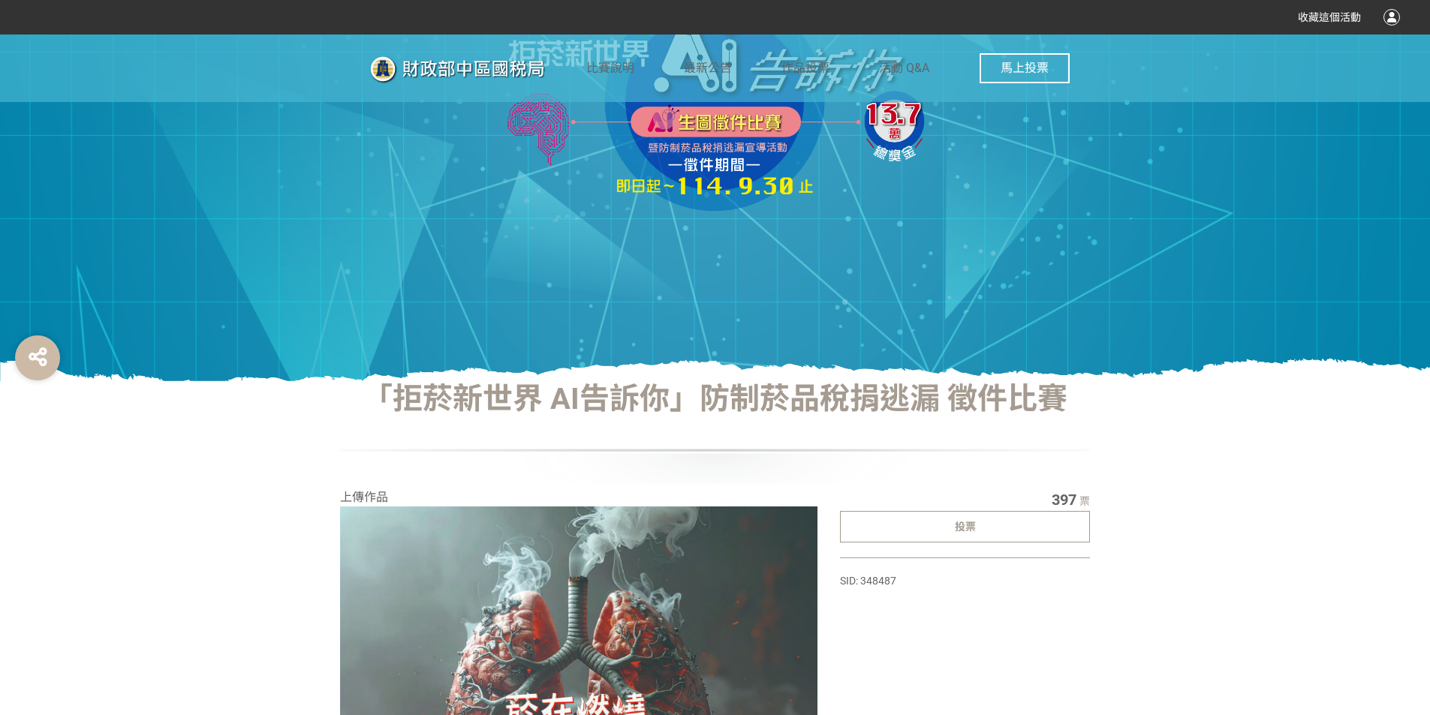
scroll to position [407, 0]
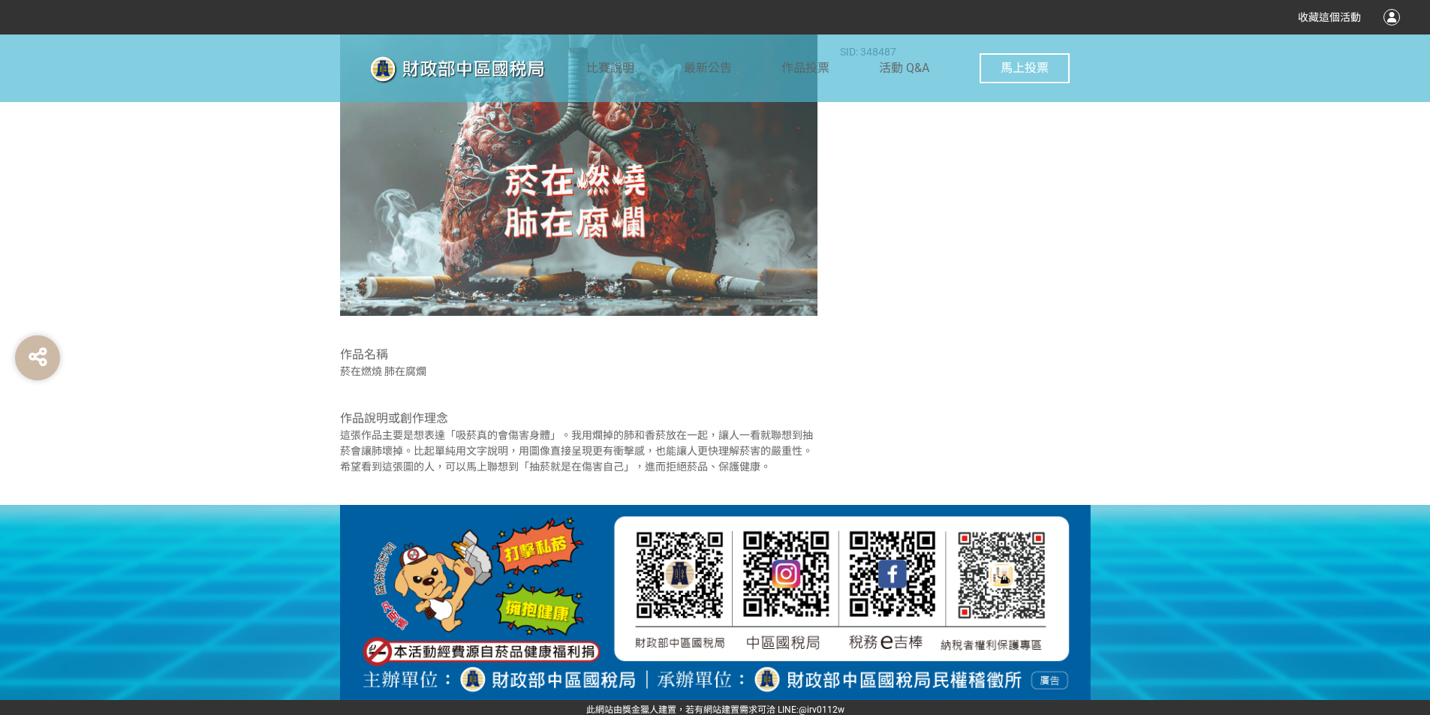
click at [957, 333] on div "397 票 投票 SID: 348487" at bounding box center [965, 232] width 250 height 546
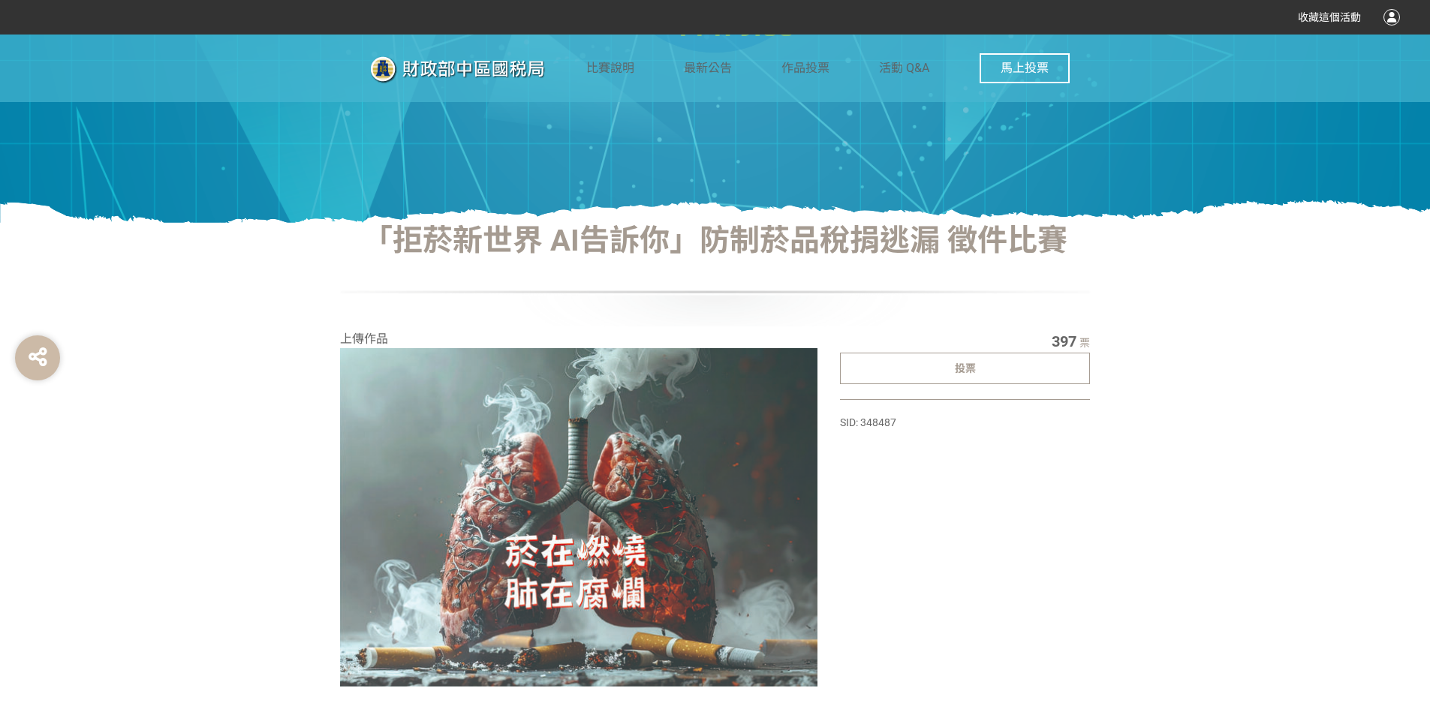
scroll to position [366, 0]
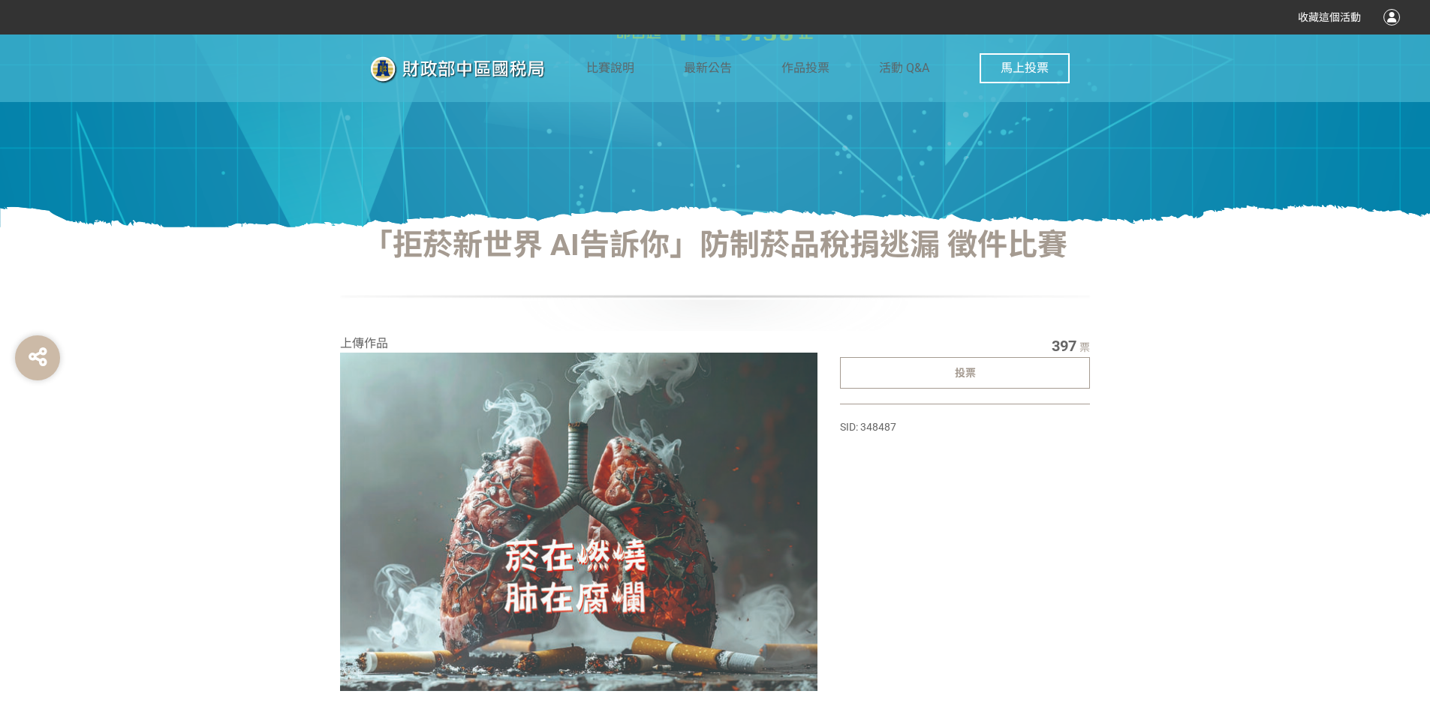
click at [972, 387] on div "投票" at bounding box center [965, 373] width 250 height 32
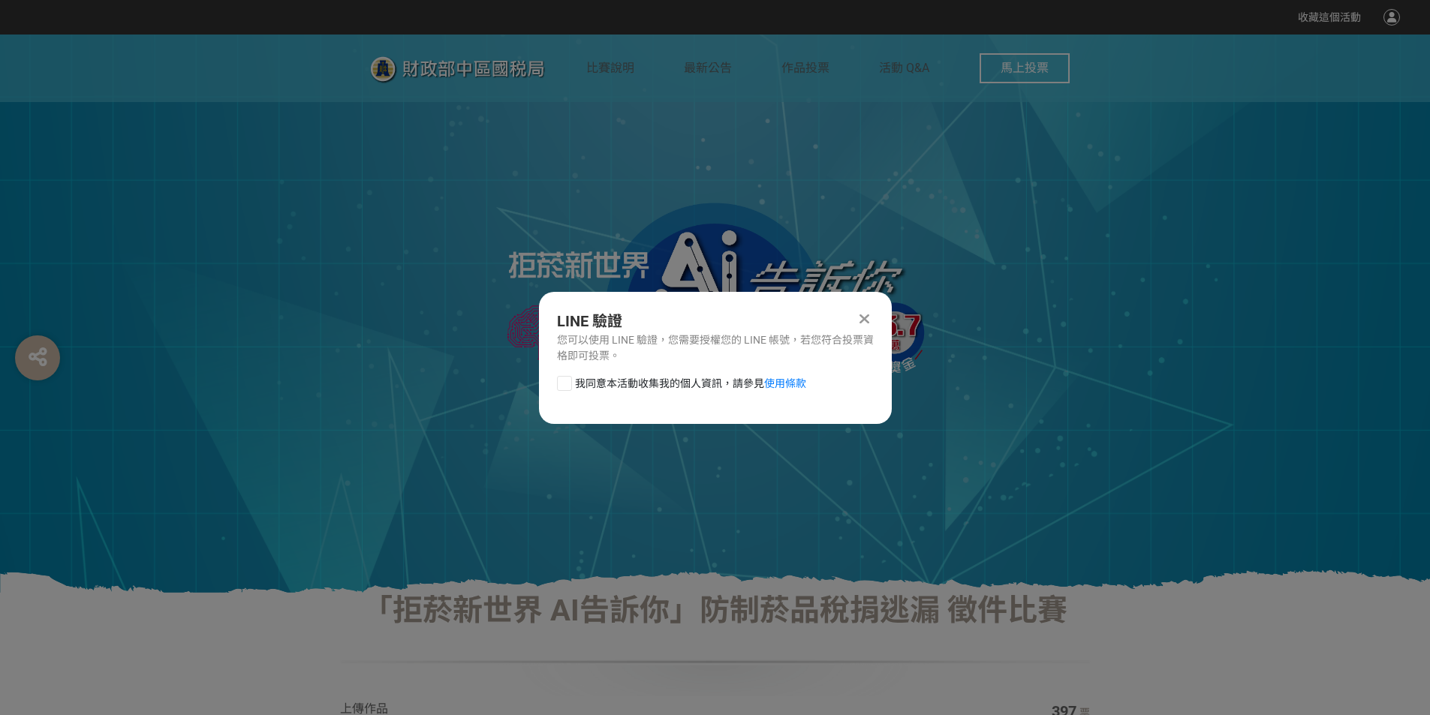
scroll to position [0, 0]
click at [634, 378] on span "我同意本活動收集我的個人資訊，請參見 使用條款" at bounding box center [690, 384] width 231 height 16
click at [568, 378] on input "我同意本活動收集我的個人資訊，請參見 使用條款" at bounding box center [563, 383] width 10 height 10
checkbox input "false"
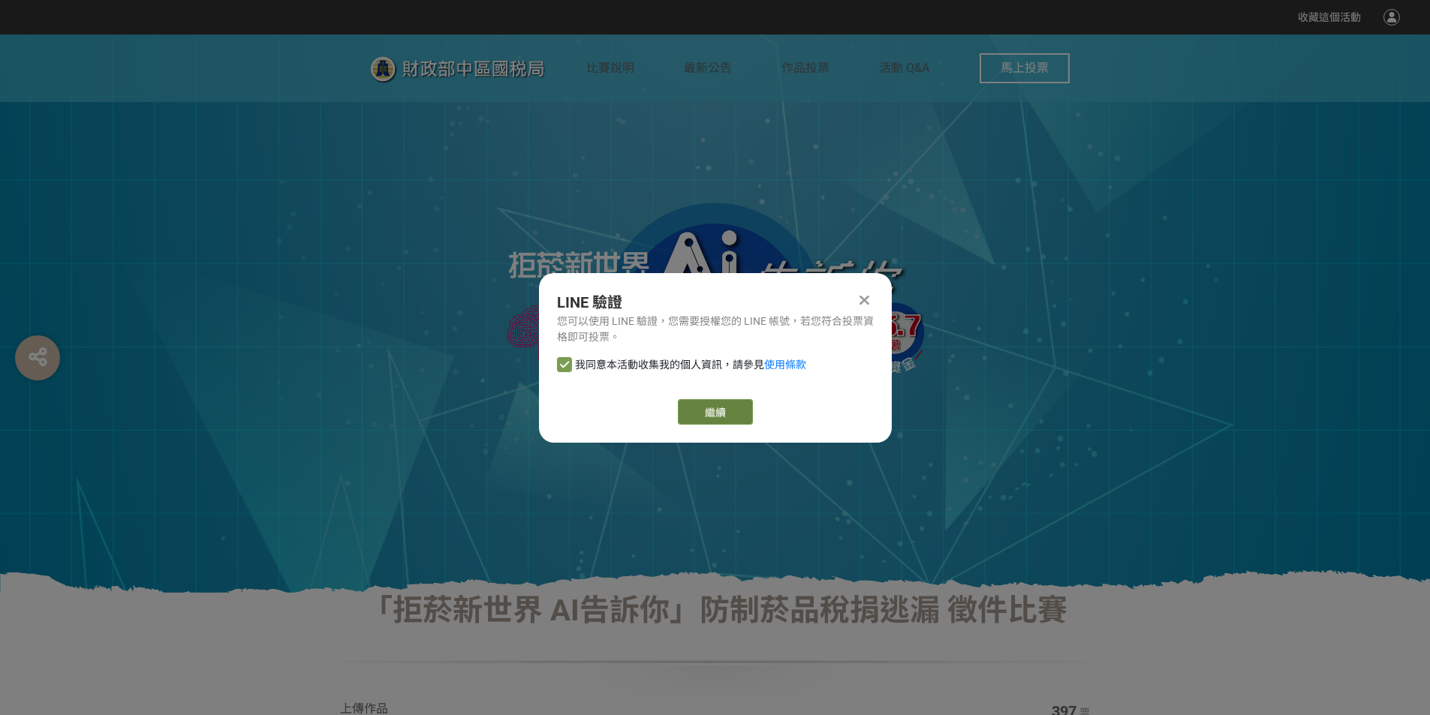
click at [743, 407] on link "繼續" at bounding box center [715, 412] width 75 height 26
click at [735, 411] on link "繼續" at bounding box center [715, 412] width 75 height 26
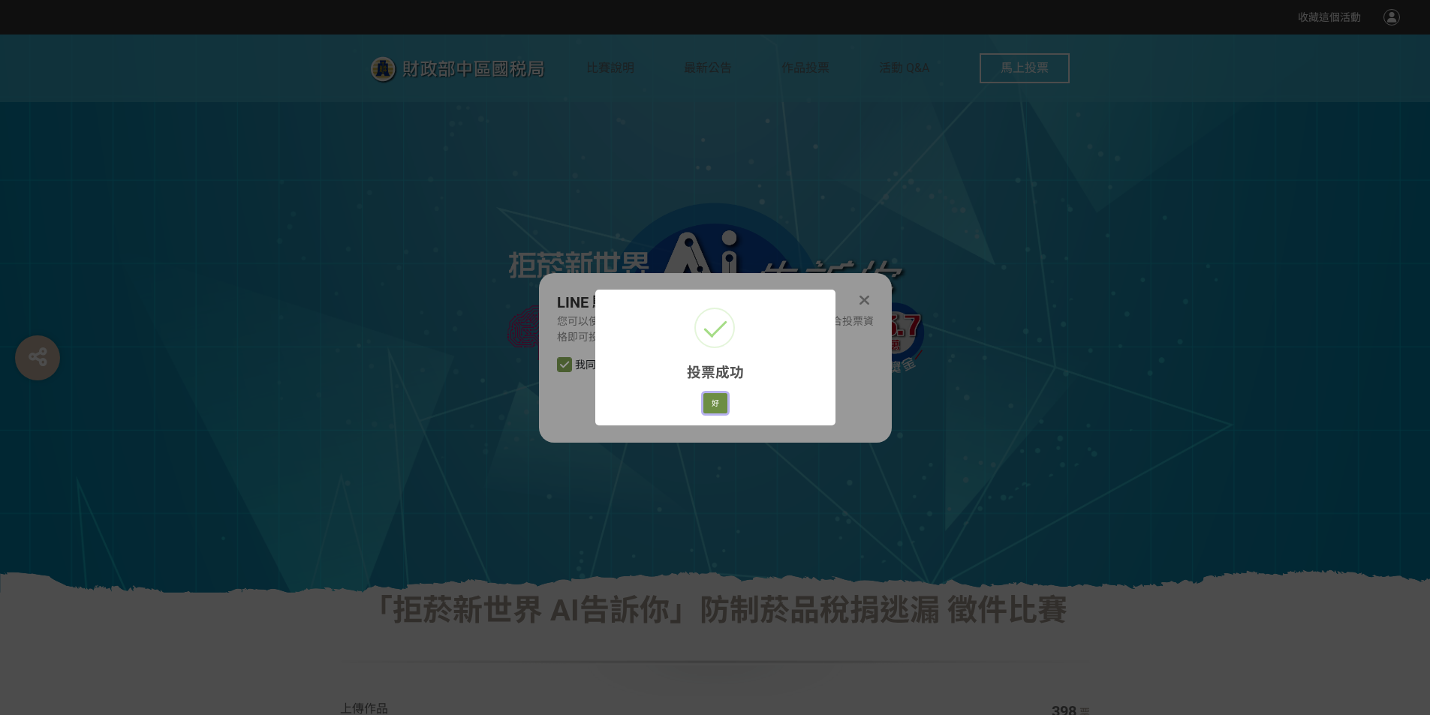
click at [714, 401] on button "好" at bounding box center [715, 403] width 24 height 21
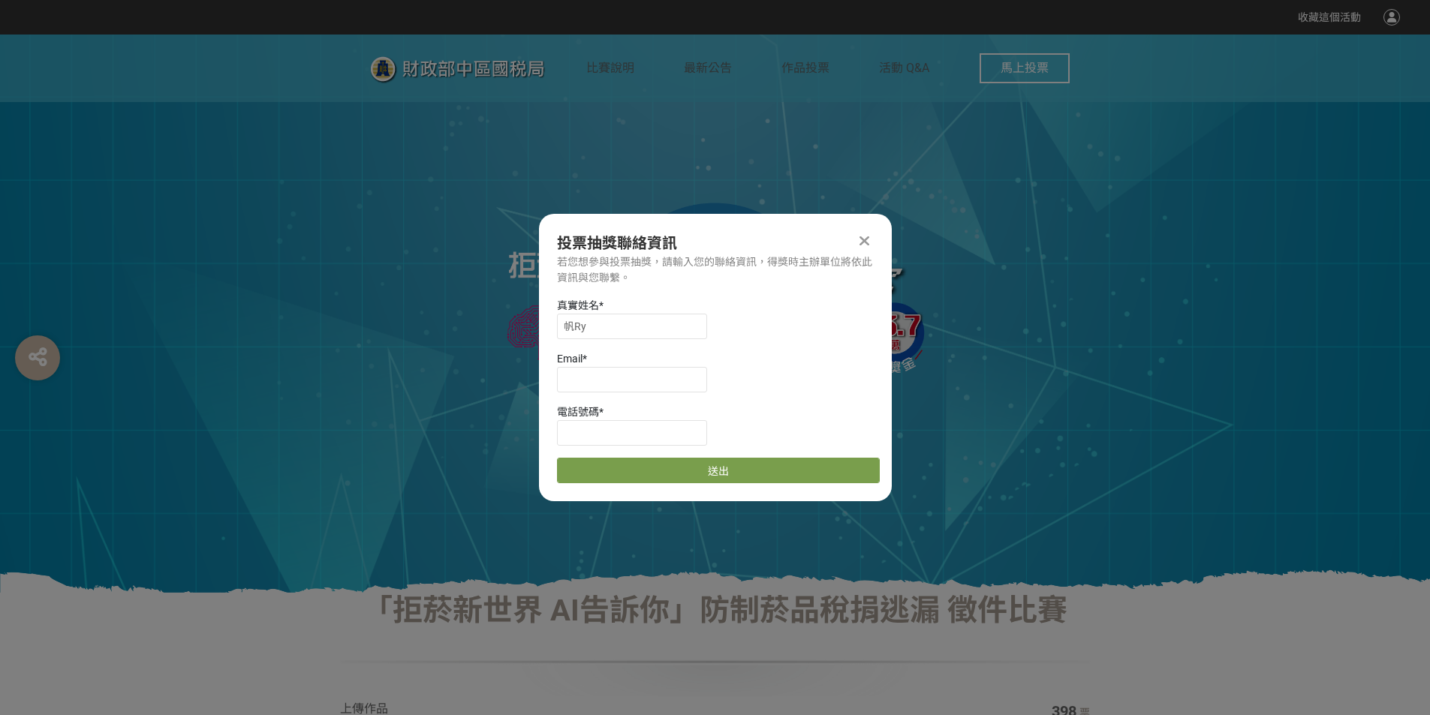
click at [866, 241] on icon at bounding box center [865, 240] width 10 height 15
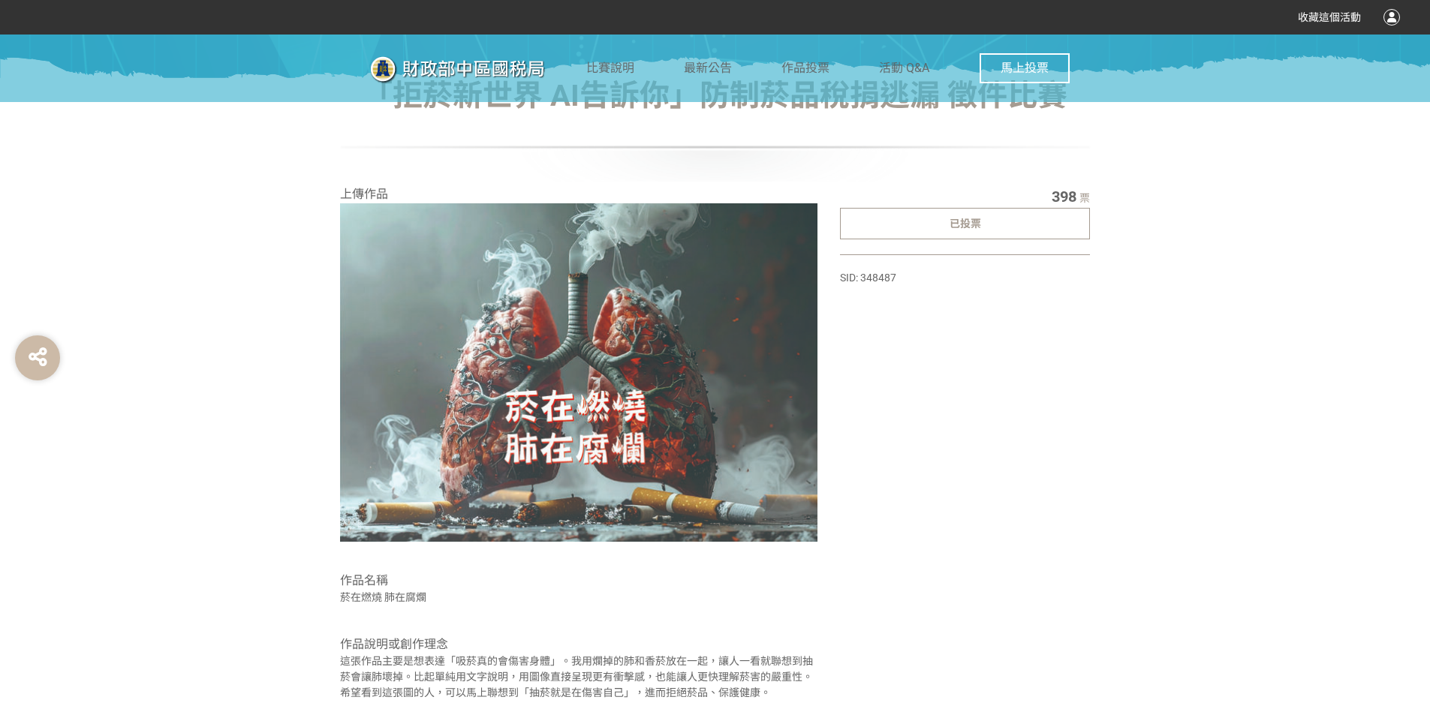
scroll to position [516, 0]
click at [971, 218] on span "已投票" at bounding box center [966, 223] width 32 height 12
click at [968, 210] on div "已投票" at bounding box center [965, 223] width 250 height 32
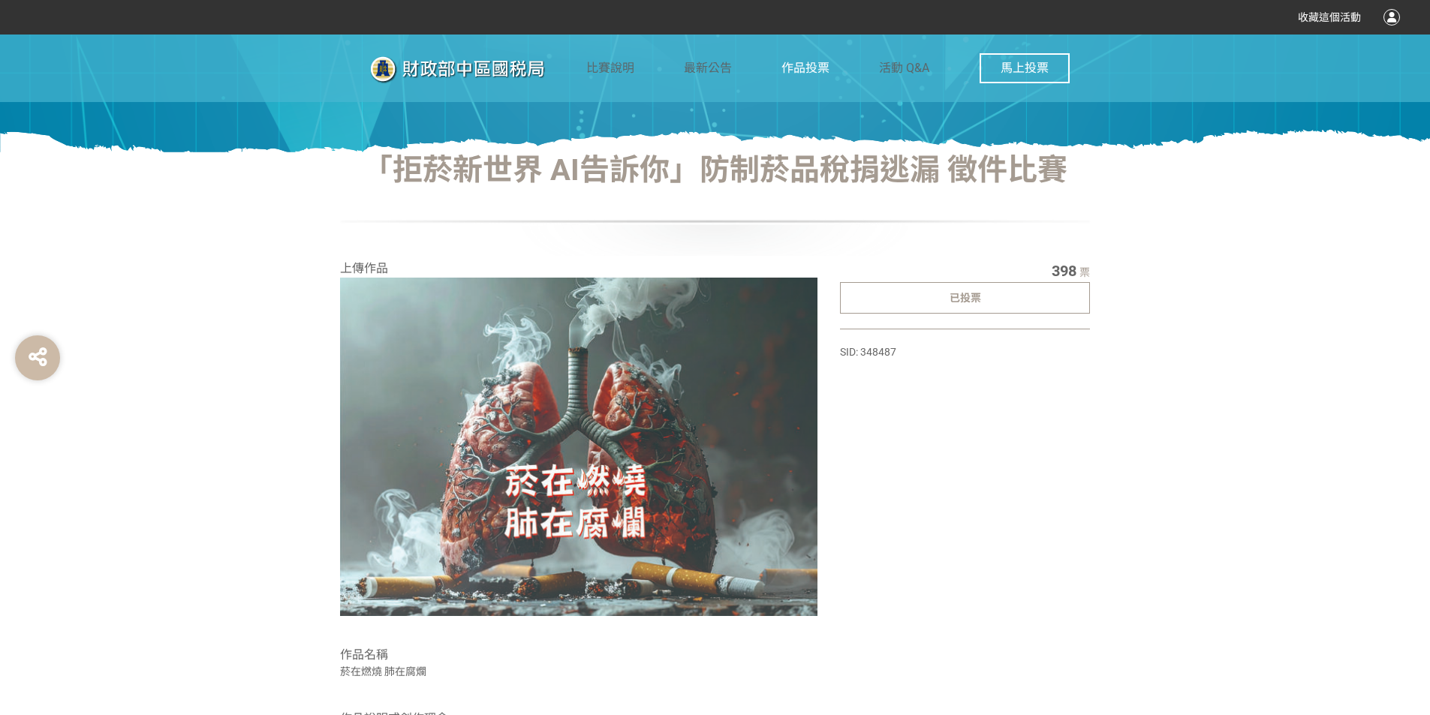
click at [821, 76] on link "作品投票" at bounding box center [806, 69] width 48 height 68
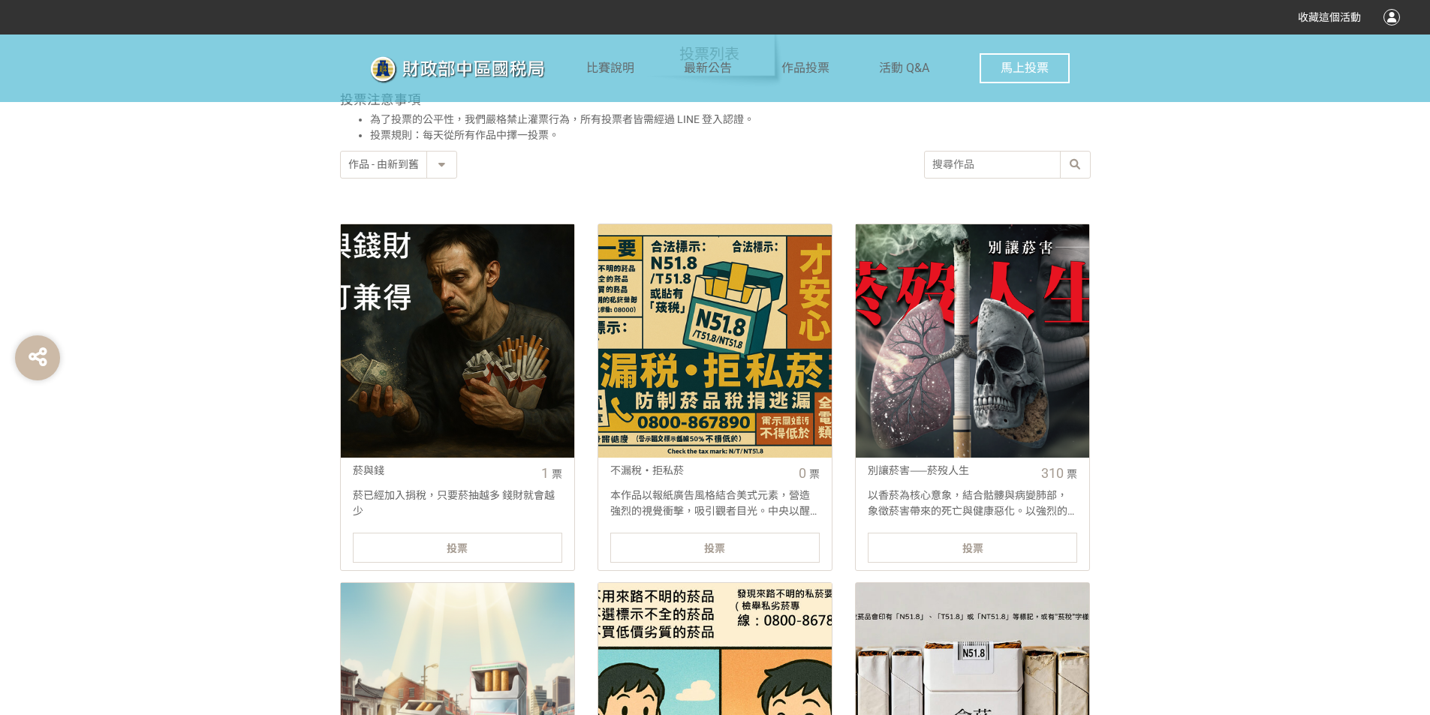
click at [953, 382] on div at bounding box center [972, 340] width 233 height 233
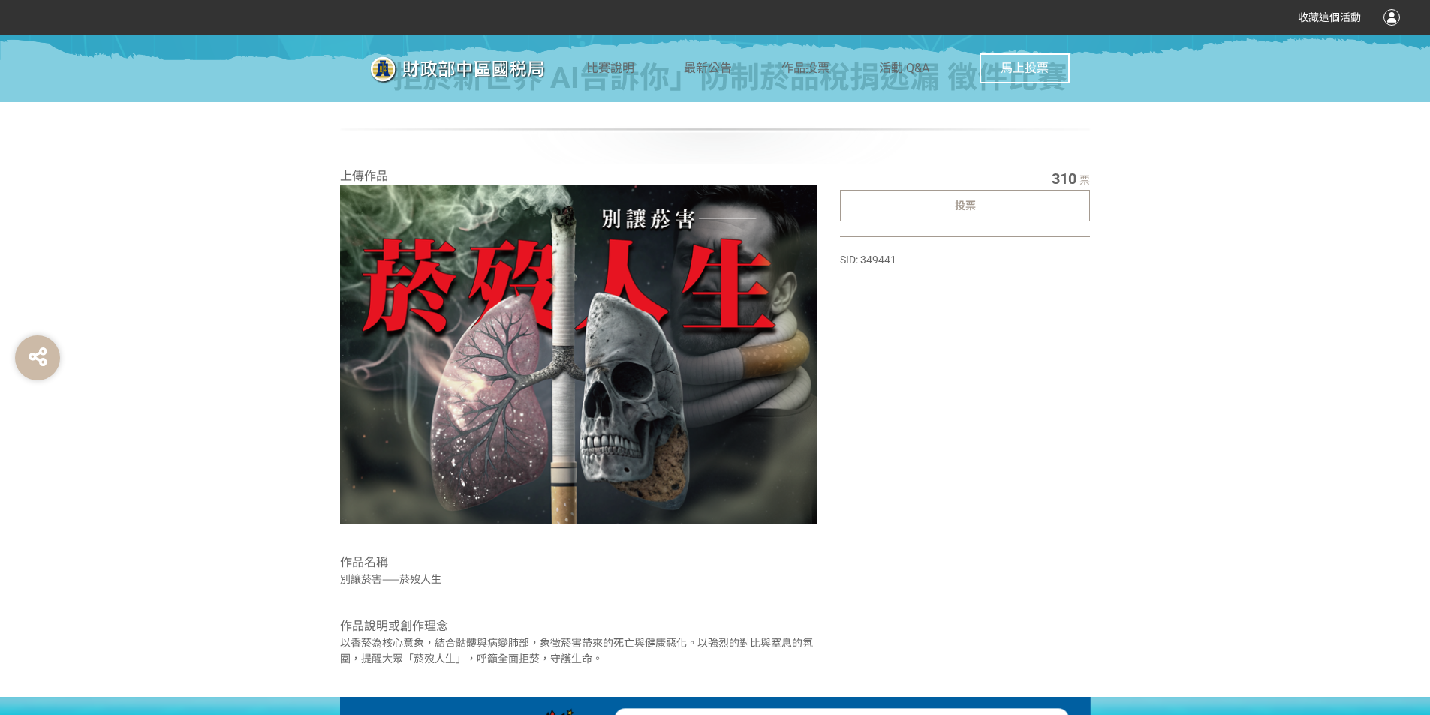
scroll to position [505, 0]
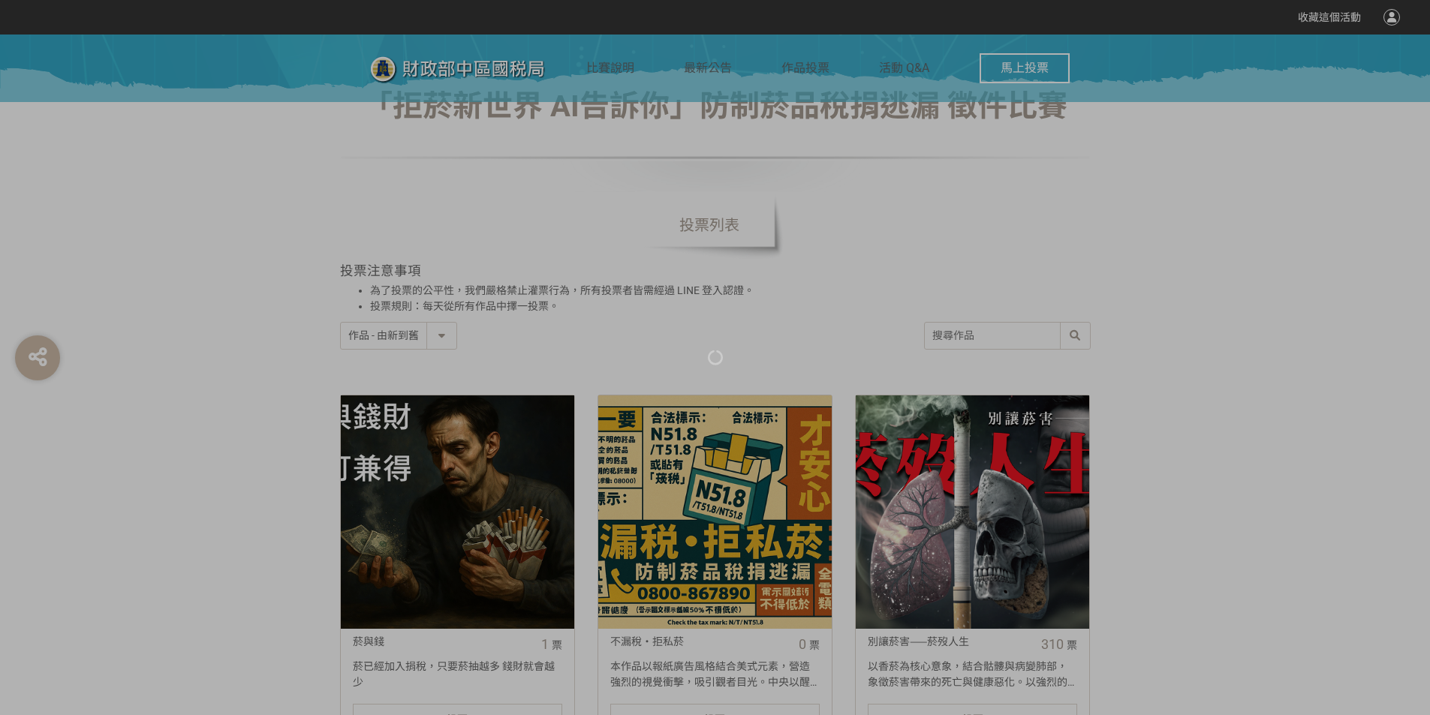
scroll to position [676, 0]
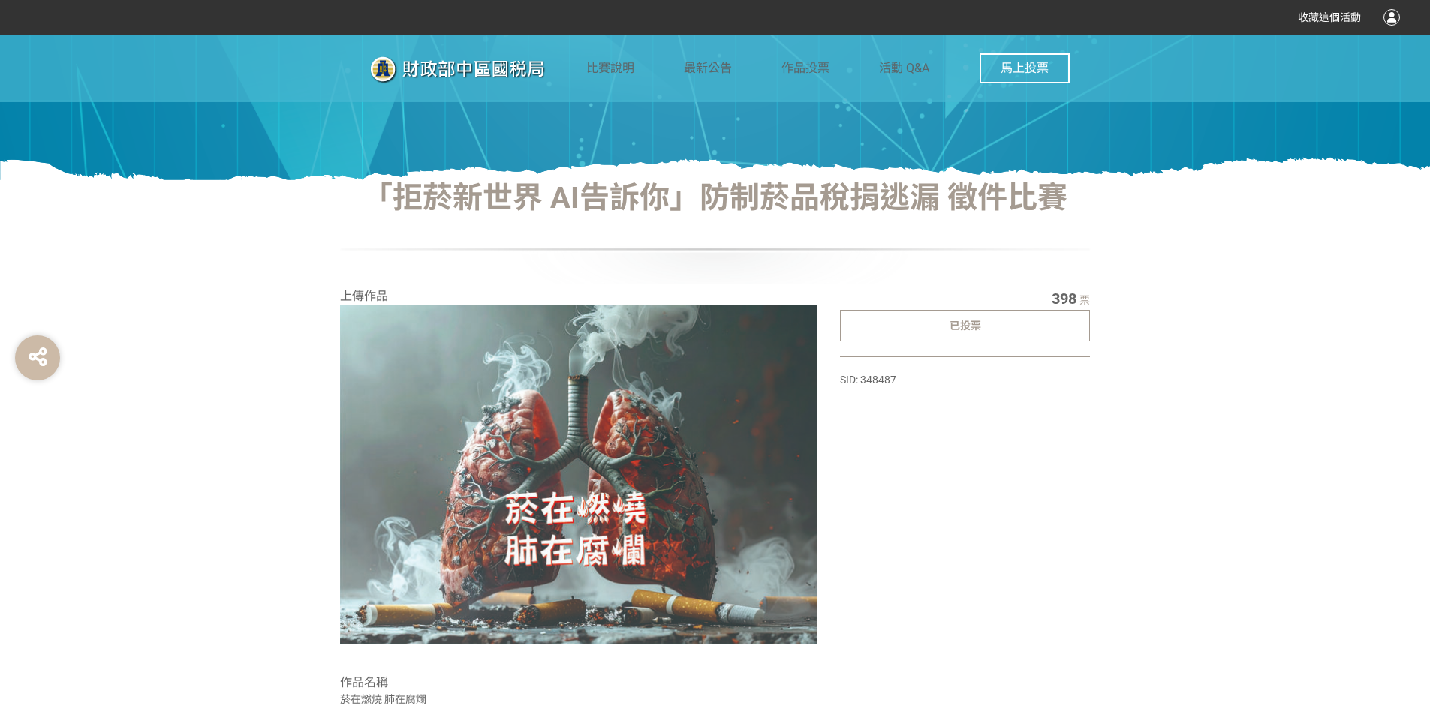
scroll to position [445, 0]
